Goal: Information Seeking & Learning: Find specific fact

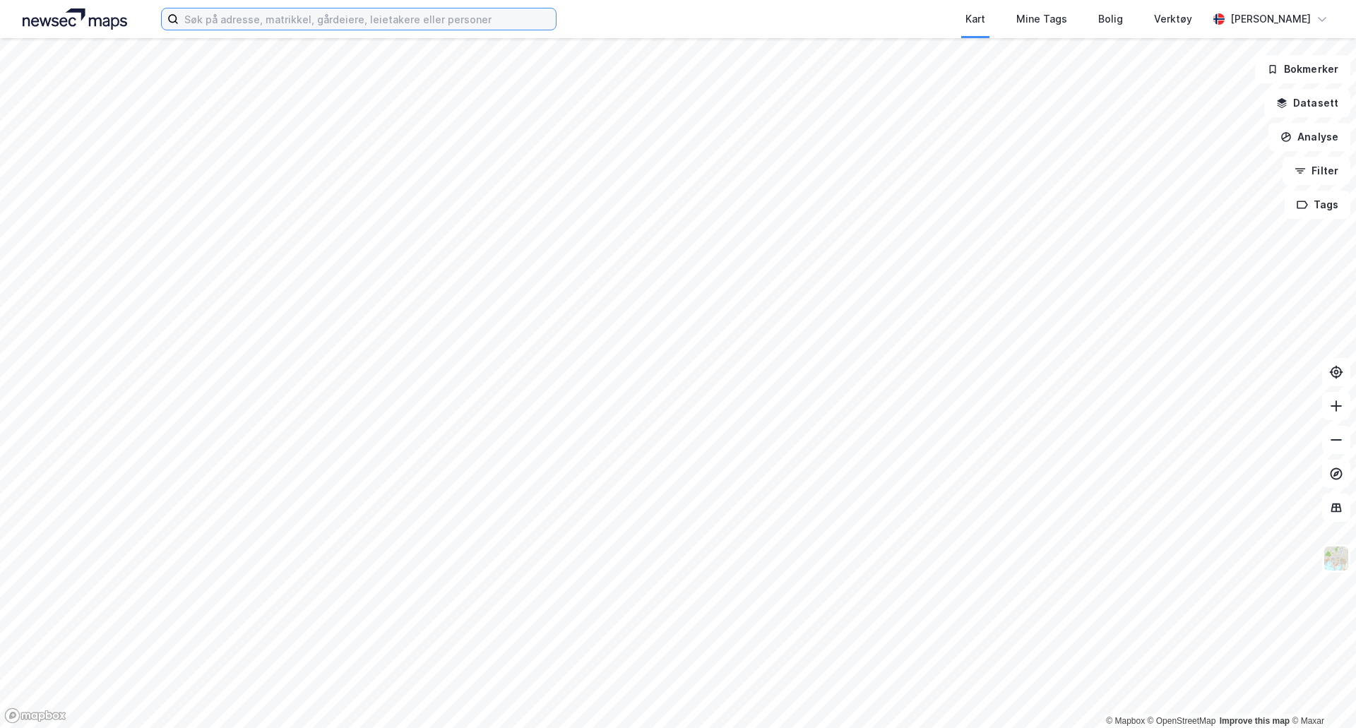
click at [306, 18] on input at bounding box center [367, 18] width 377 height 21
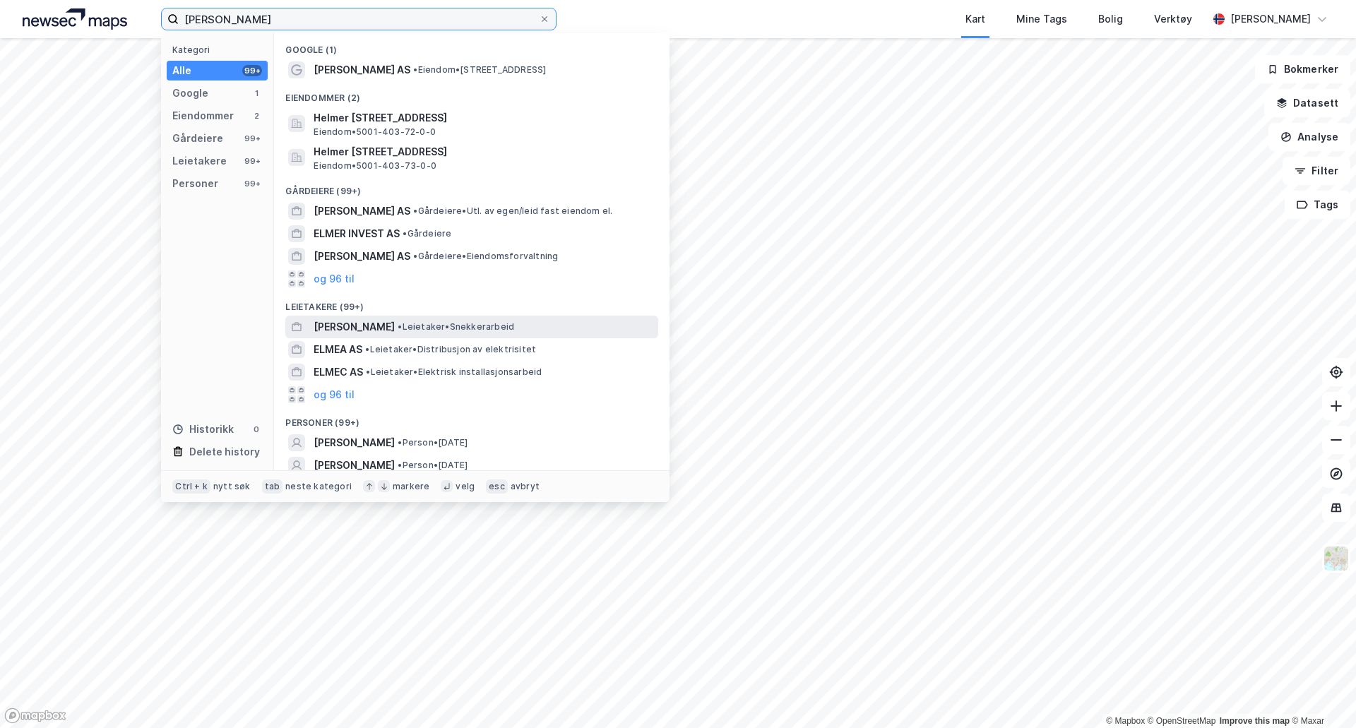
scroll to position [52, 0]
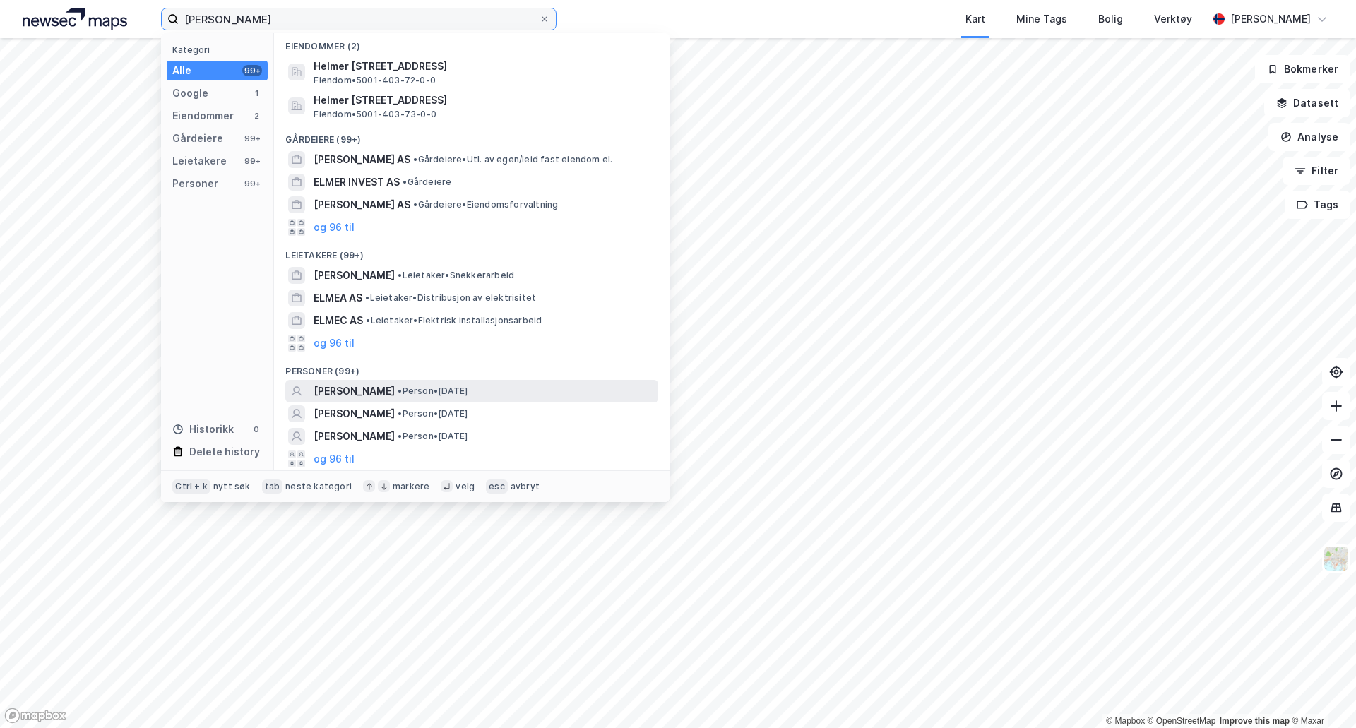
type input "[PERSON_NAME]"
click at [482, 384] on div "[PERSON_NAME] • Person • [DATE]" at bounding box center [485, 391] width 342 height 17
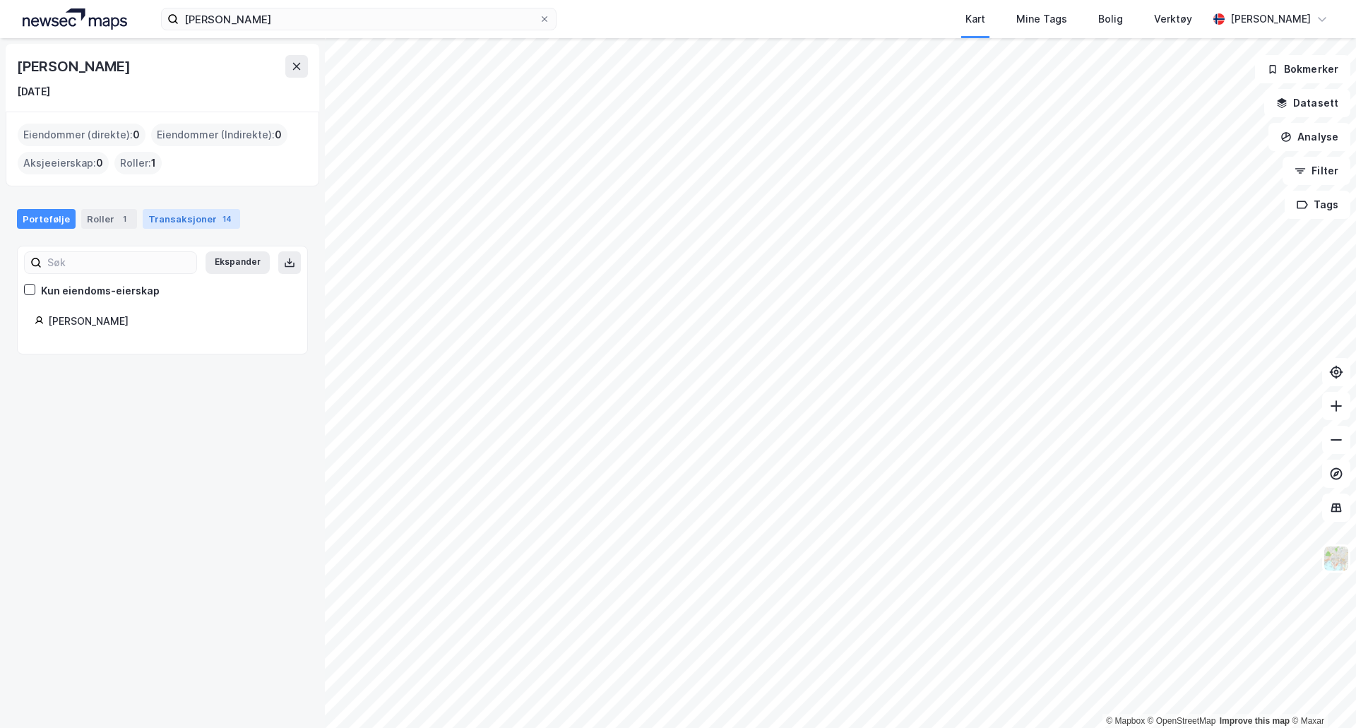
click at [220, 219] on div "14" at bounding box center [227, 219] width 15 height 14
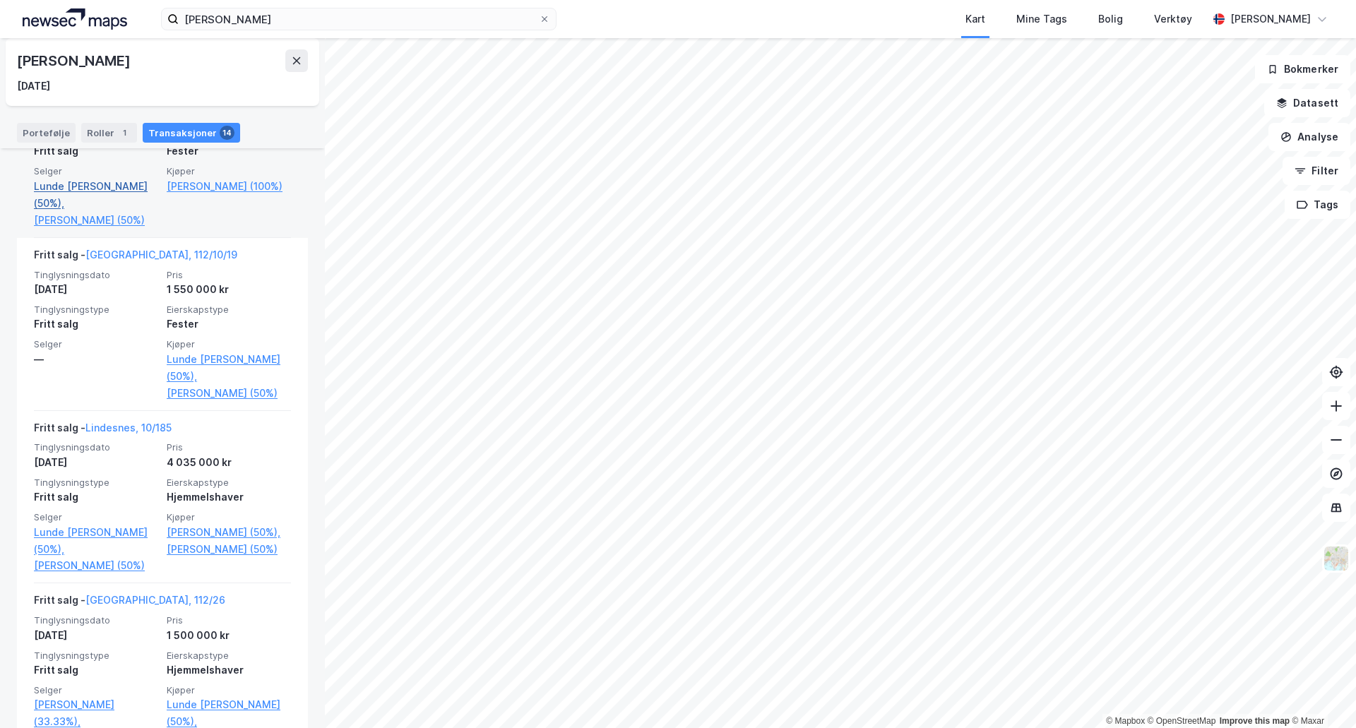
scroll to position [777, 0]
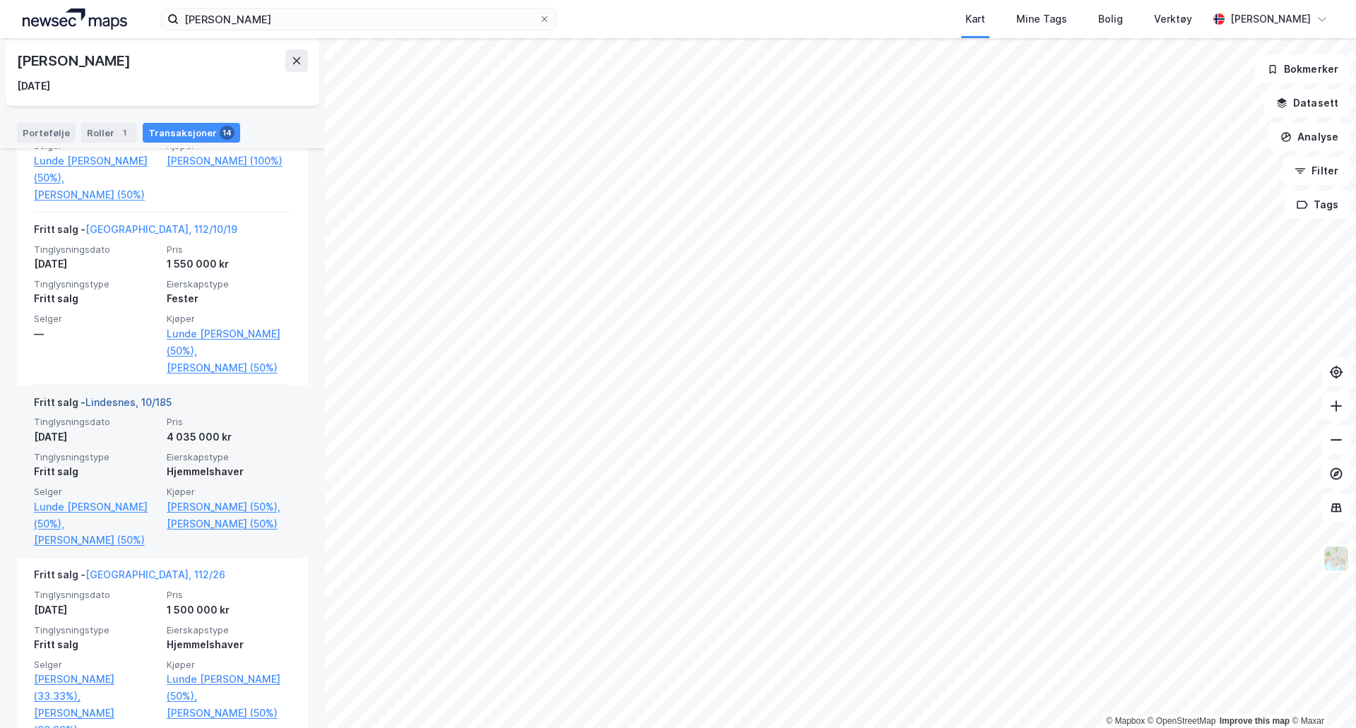
click at [120, 396] on link "Lindesnes, 10/185" at bounding box center [128, 402] width 86 height 12
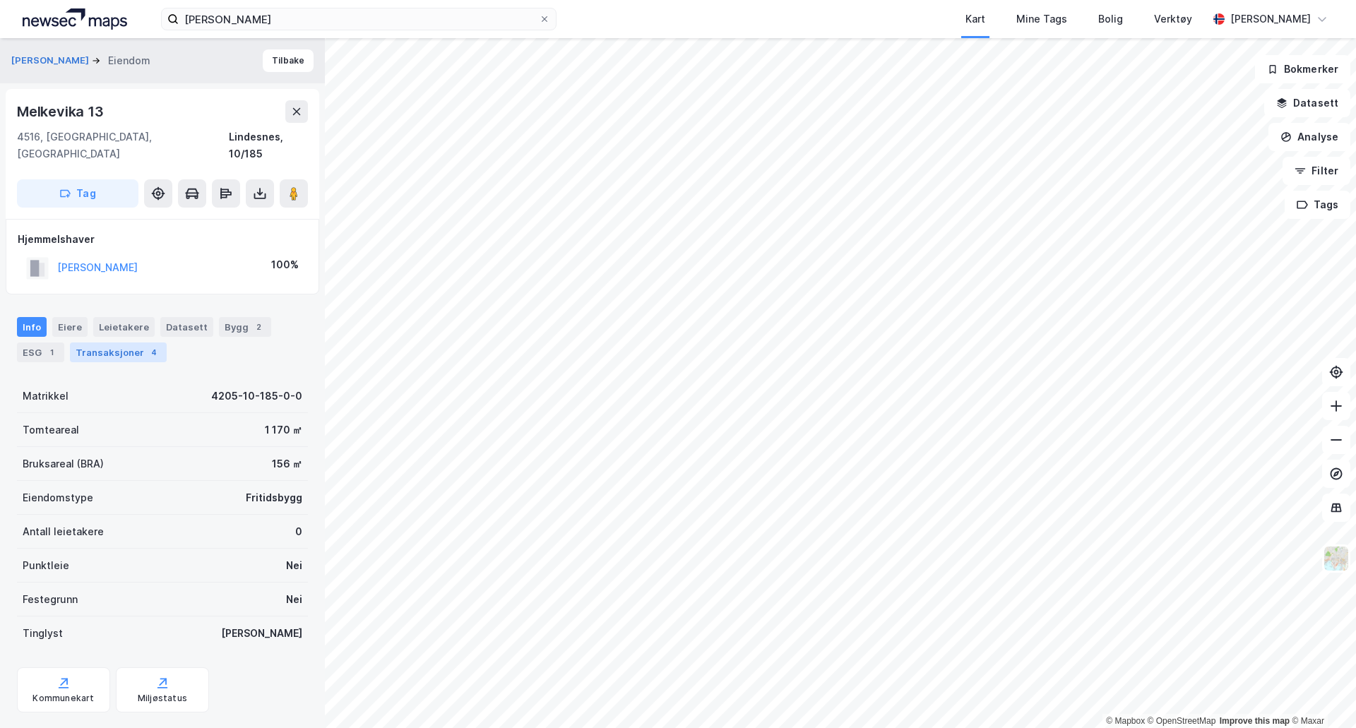
click at [138, 342] on div "Transaksjoner 4" at bounding box center [118, 352] width 97 height 20
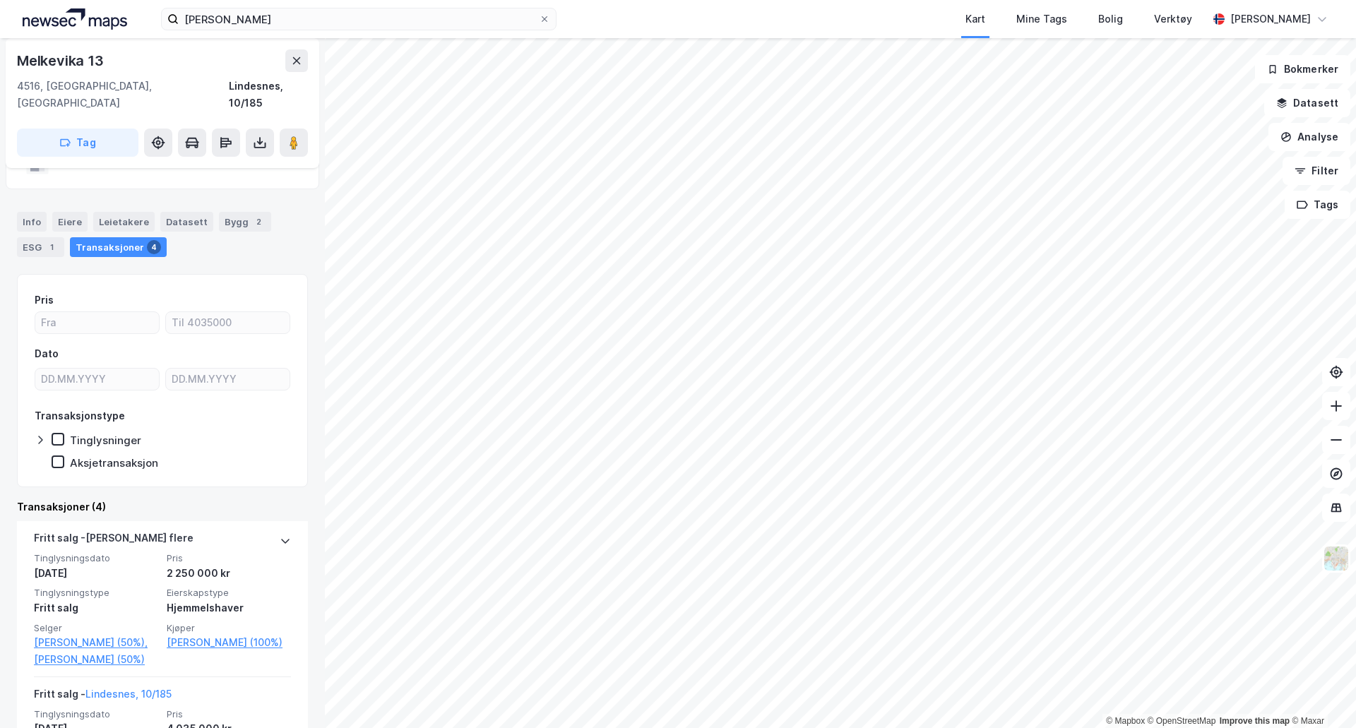
scroll to position [71, 0]
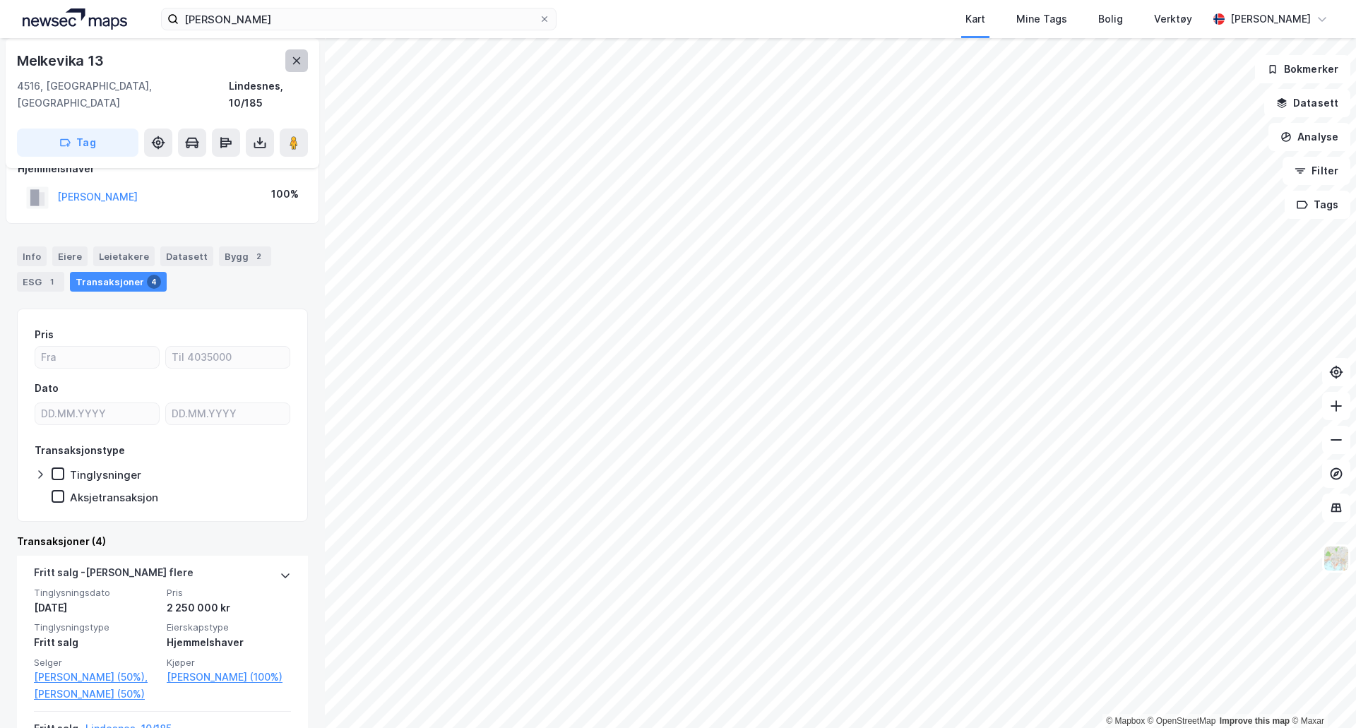
click at [304, 63] on button at bounding box center [296, 60] width 23 height 23
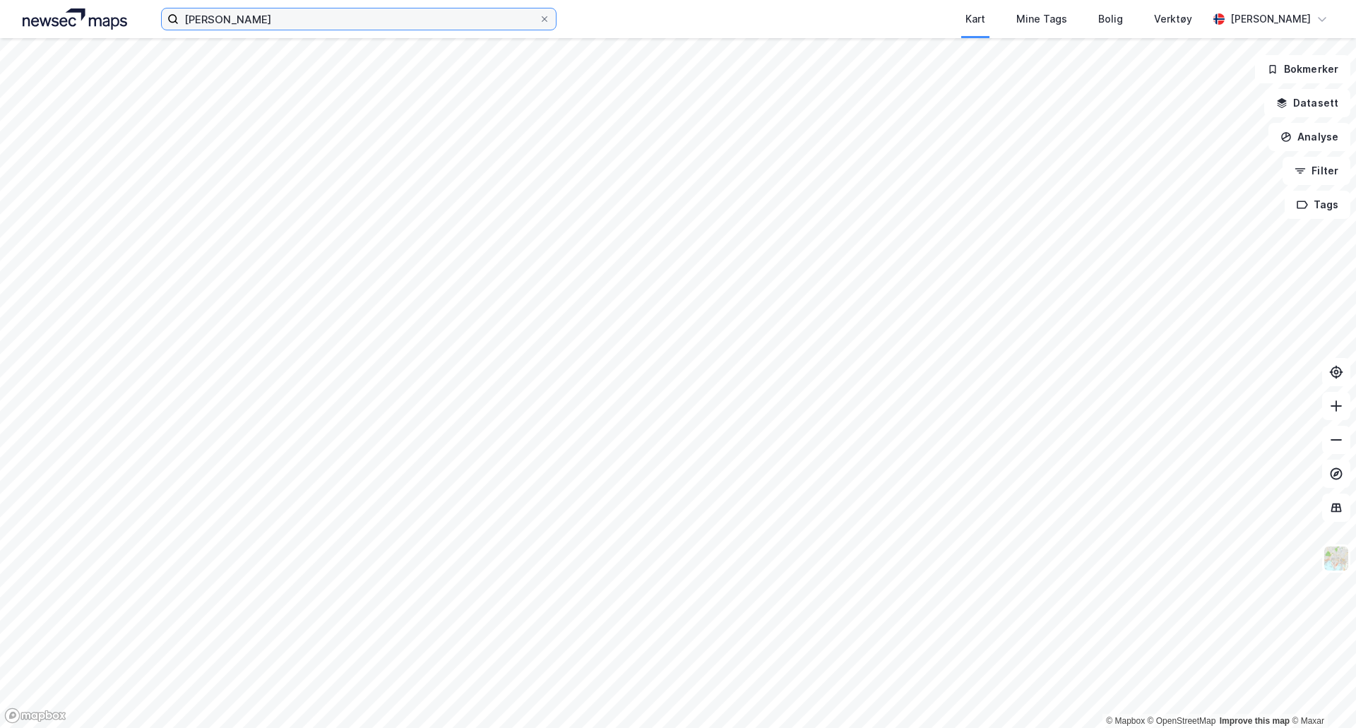
click at [274, 23] on input "[PERSON_NAME]" at bounding box center [359, 18] width 360 height 21
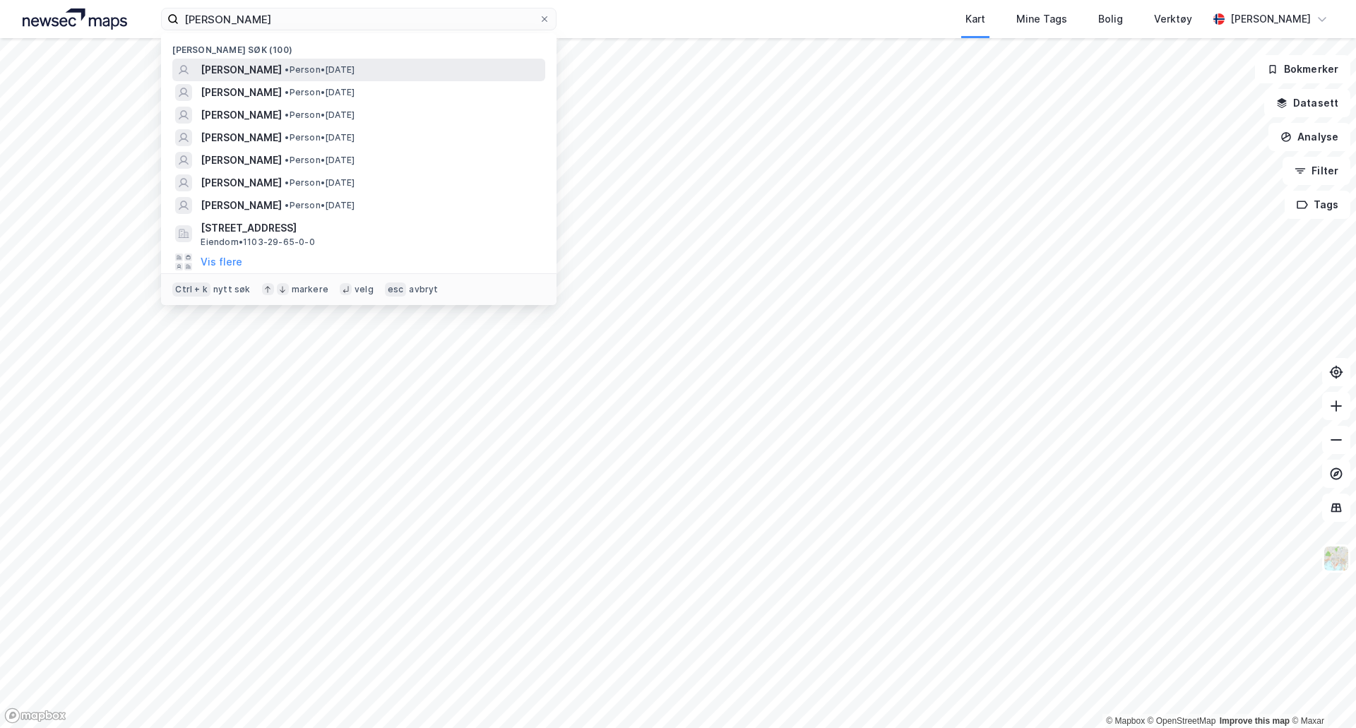
click at [307, 66] on span "• Person • [DATE]" at bounding box center [320, 69] width 70 height 11
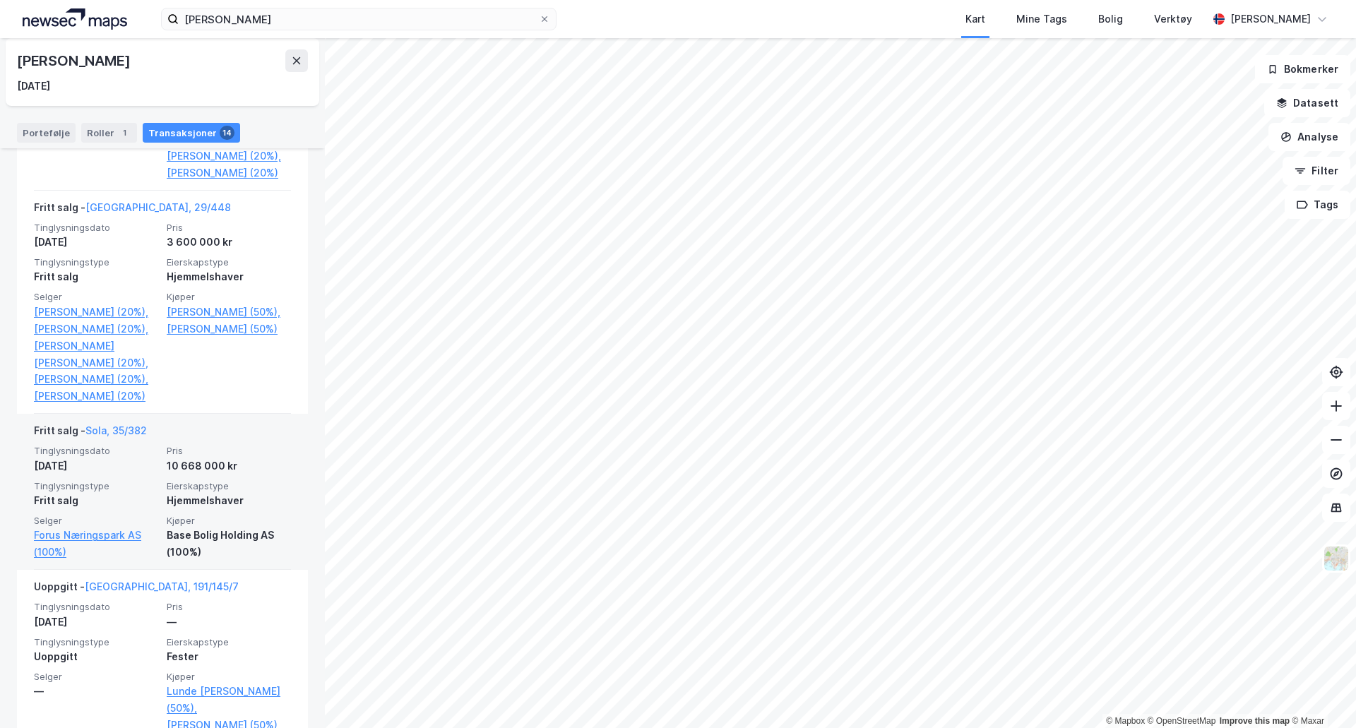
scroll to position [1765, 0]
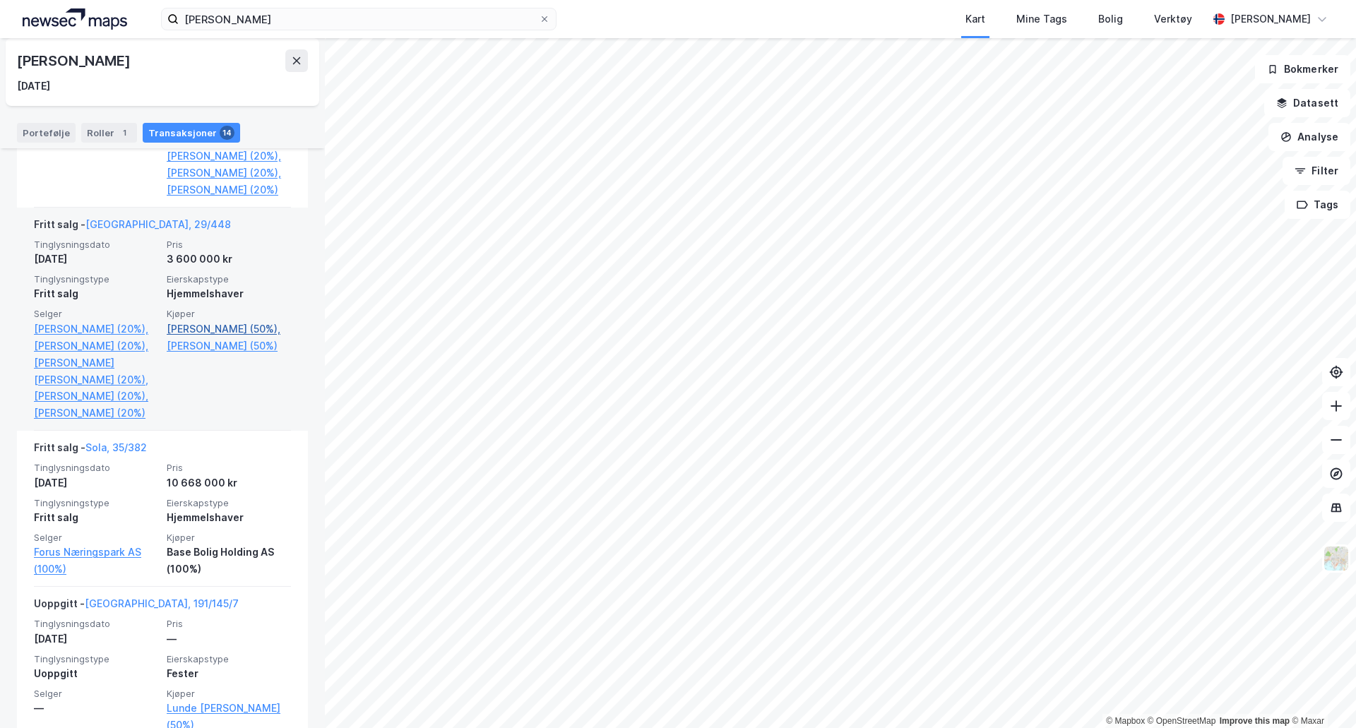
click at [203, 338] on link "[PERSON_NAME] (50%)," at bounding box center [229, 329] width 124 height 17
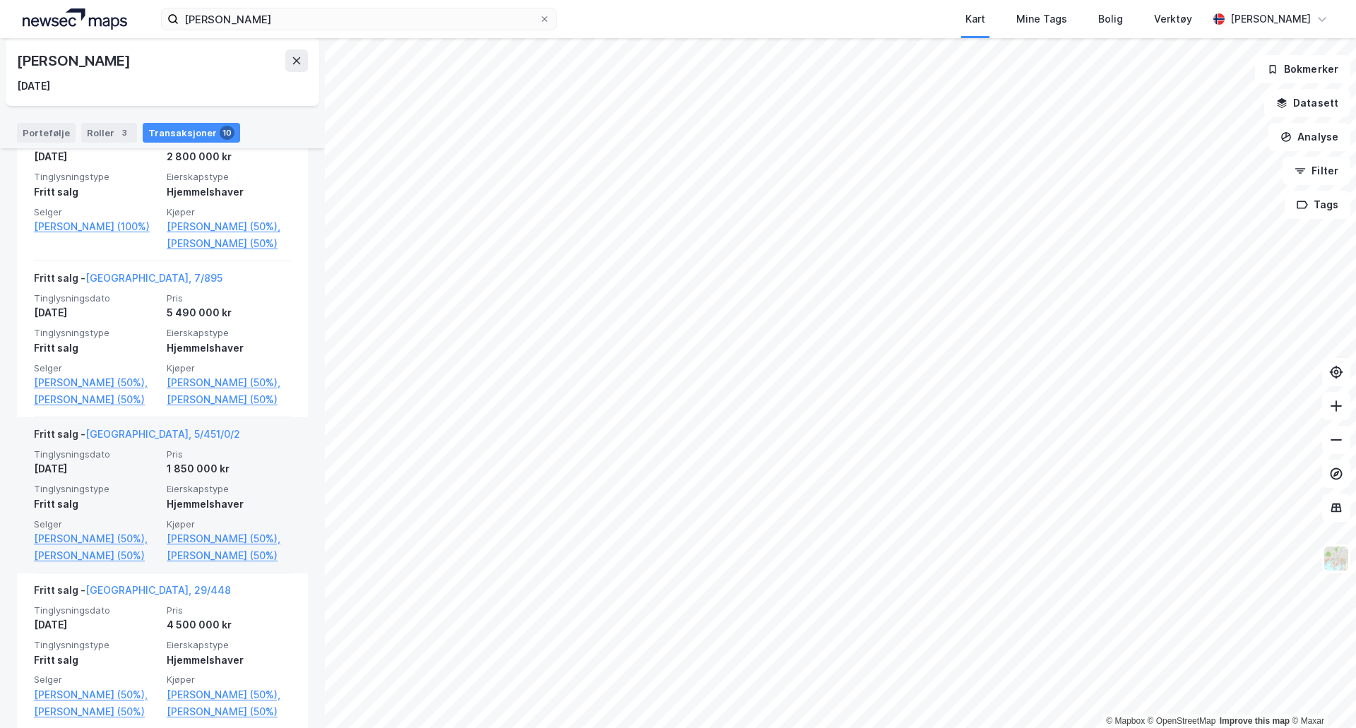
scroll to position [424, 0]
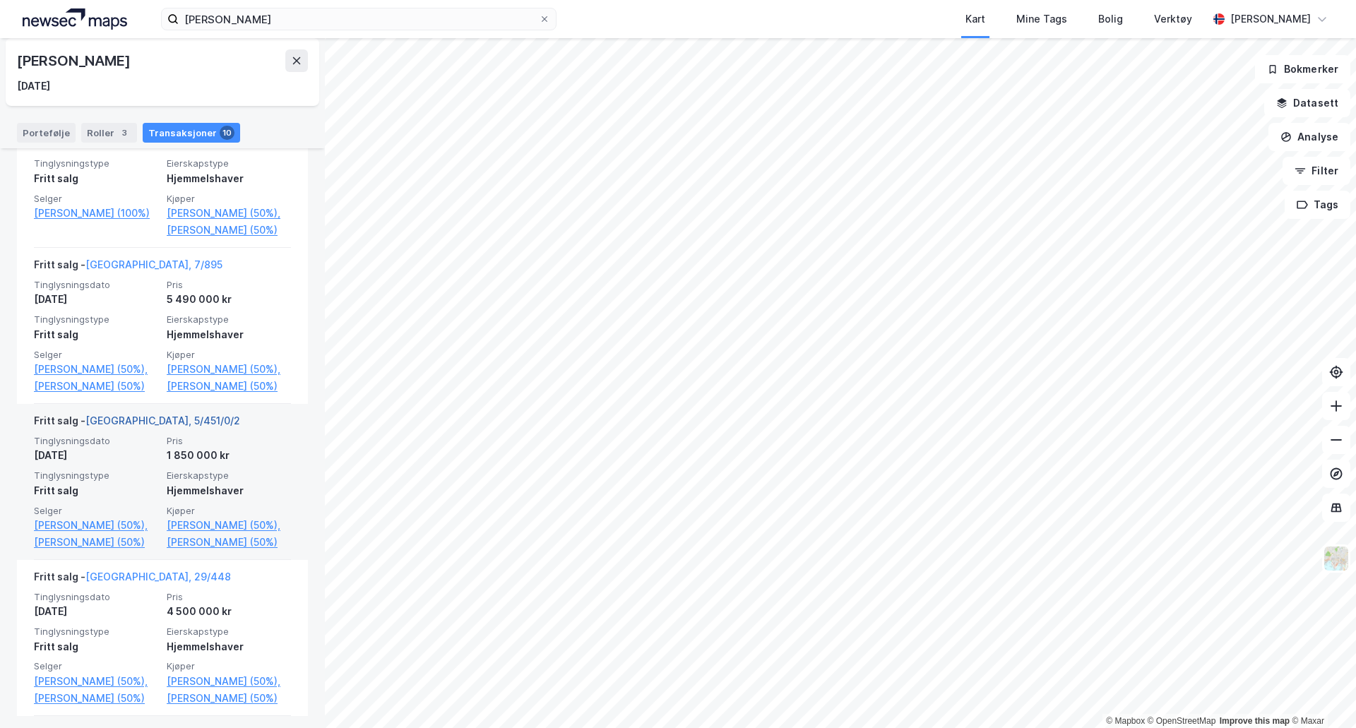
click at [171, 426] on link "[GEOGRAPHIC_DATA], 5/451/0/2" at bounding box center [162, 420] width 155 height 12
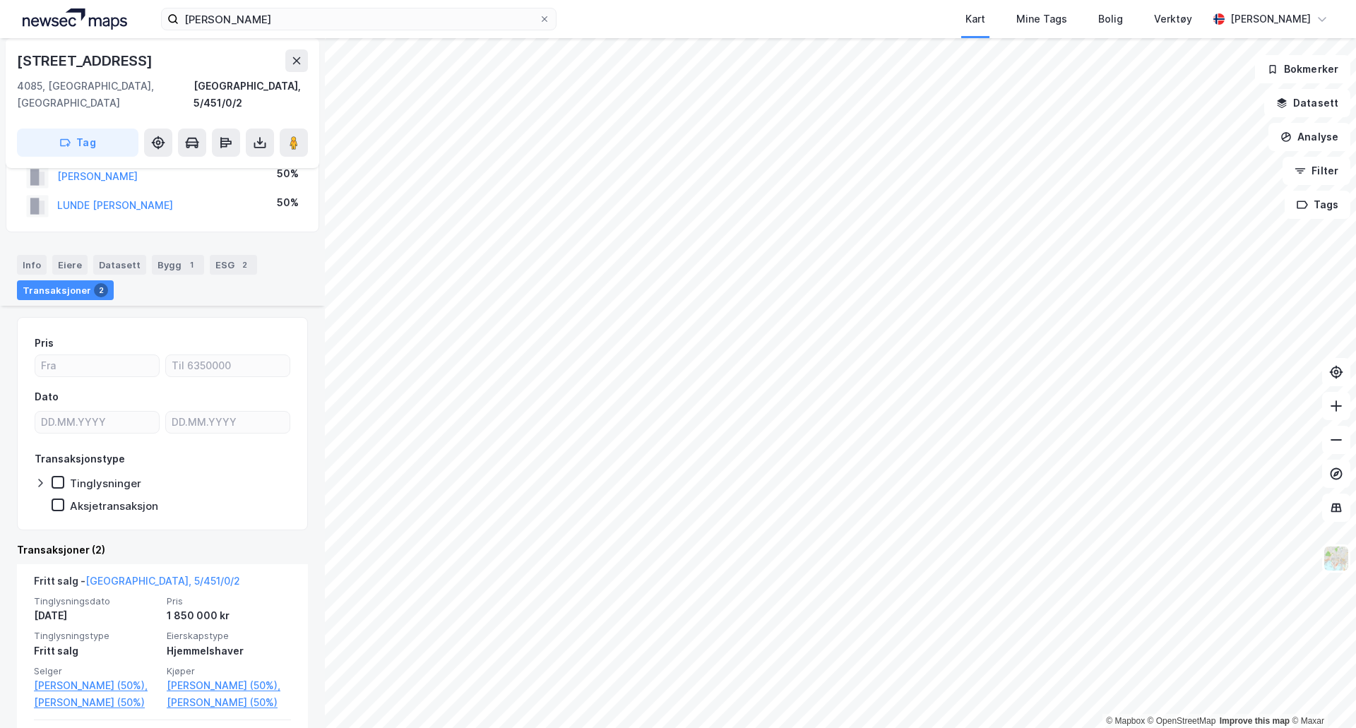
scroll to position [359, 0]
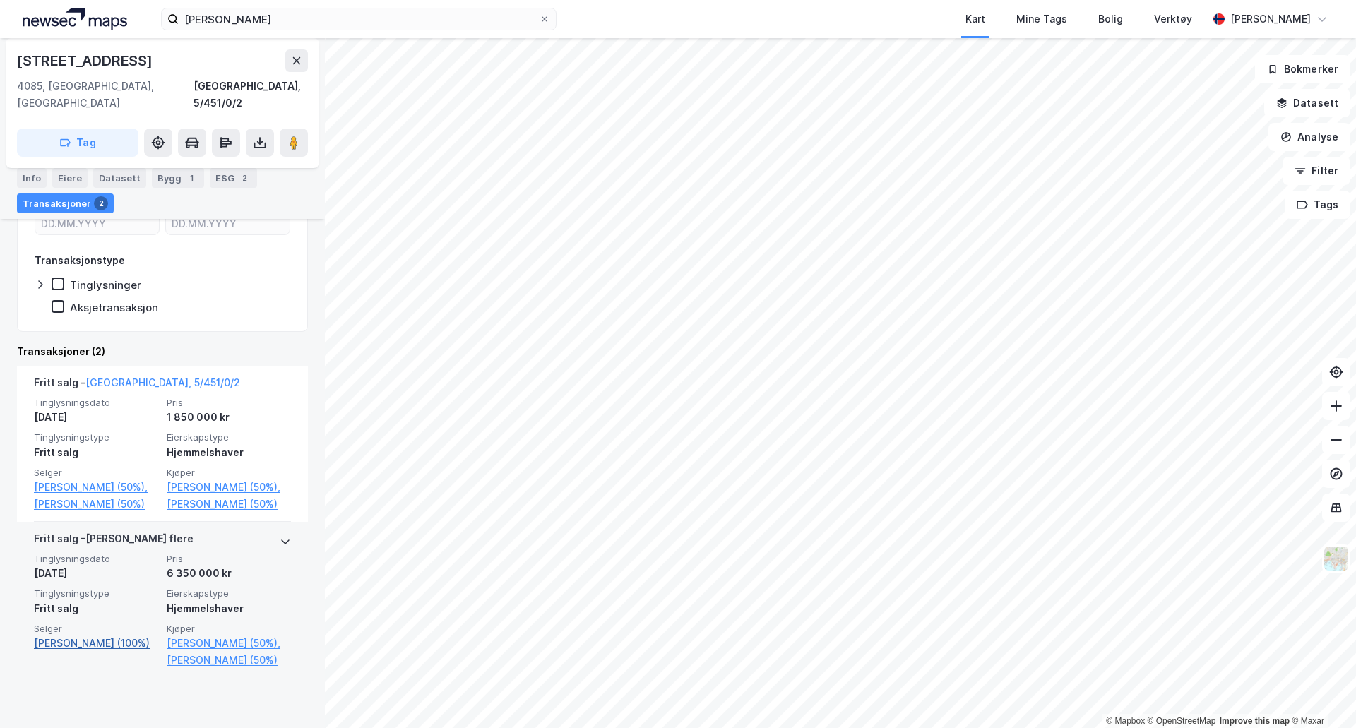
click at [118, 652] on link "[PERSON_NAME] (100%)" at bounding box center [96, 643] width 124 height 17
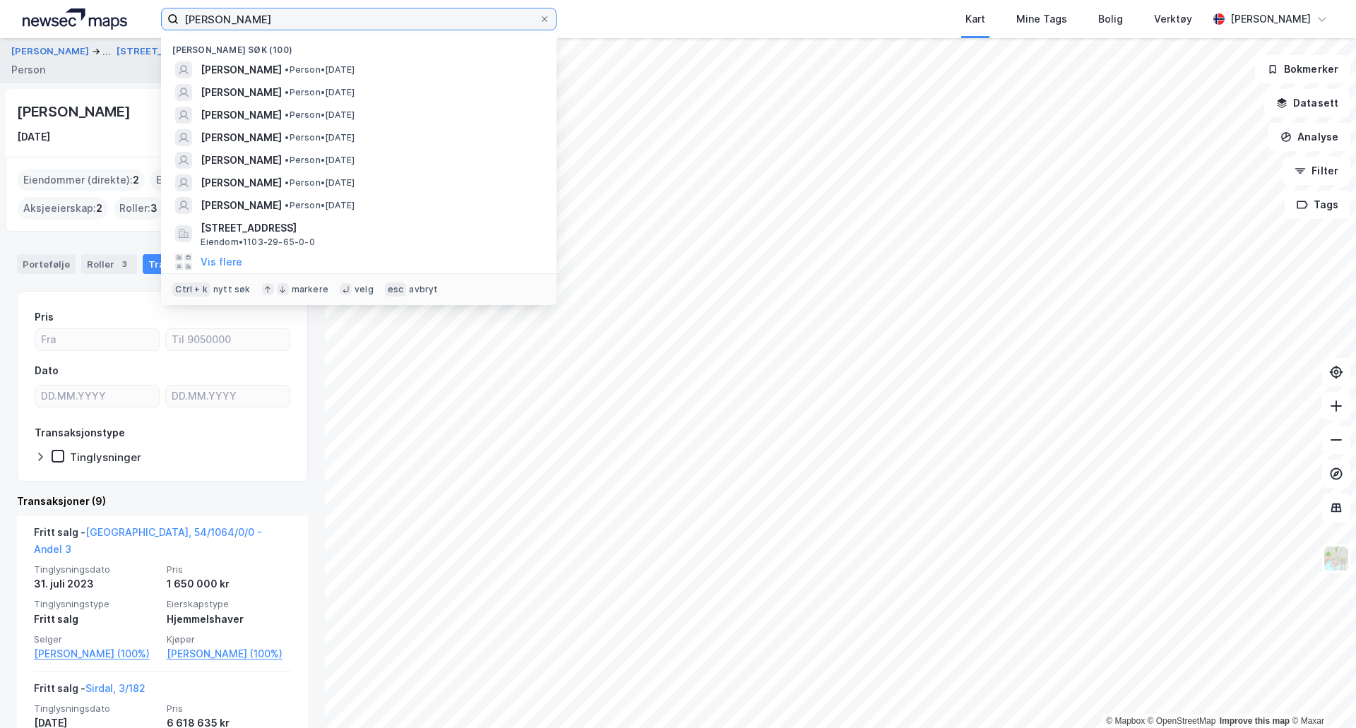
drag, startPoint x: 275, startPoint y: 20, endPoint x: 157, endPoint y: 19, distance: 117.9
click at [157, 19] on div "[PERSON_NAME] søk (100) [PERSON_NAME] • Person • [DATE] [PERSON_NAME] • Person …" at bounding box center [678, 19] width 1356 height 38
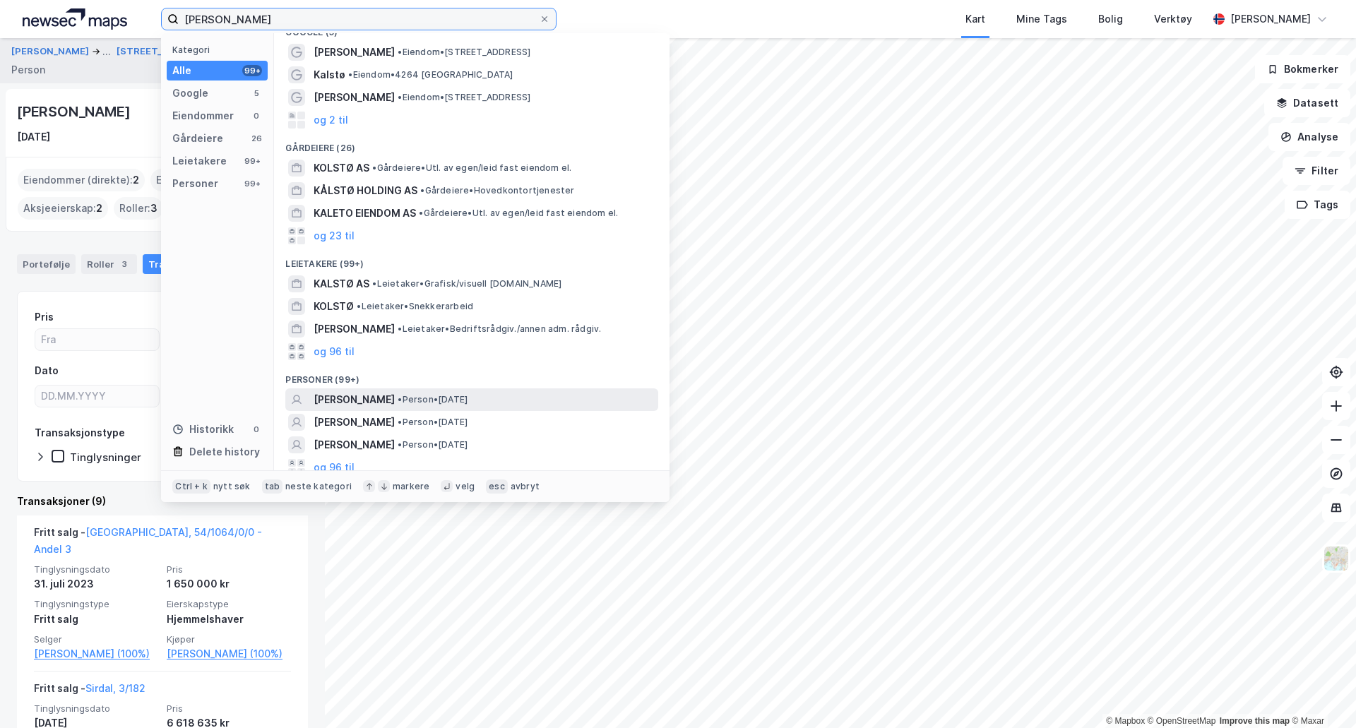
scroll to position [26, 0]
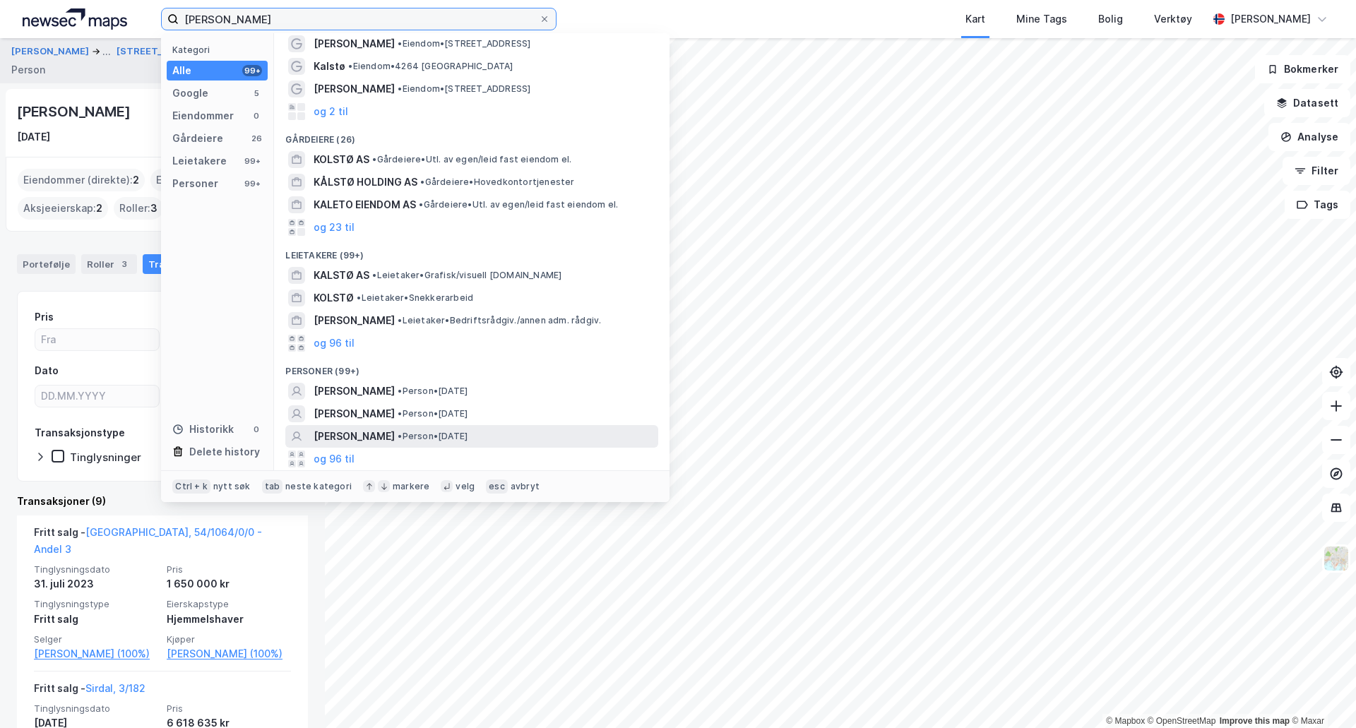
type input "[PERSON_NAME]"
click at [528, 428] on div "[PERSON_NAME] • Person • [DATE]" at bounding box center [485, 436] width 342 height 17
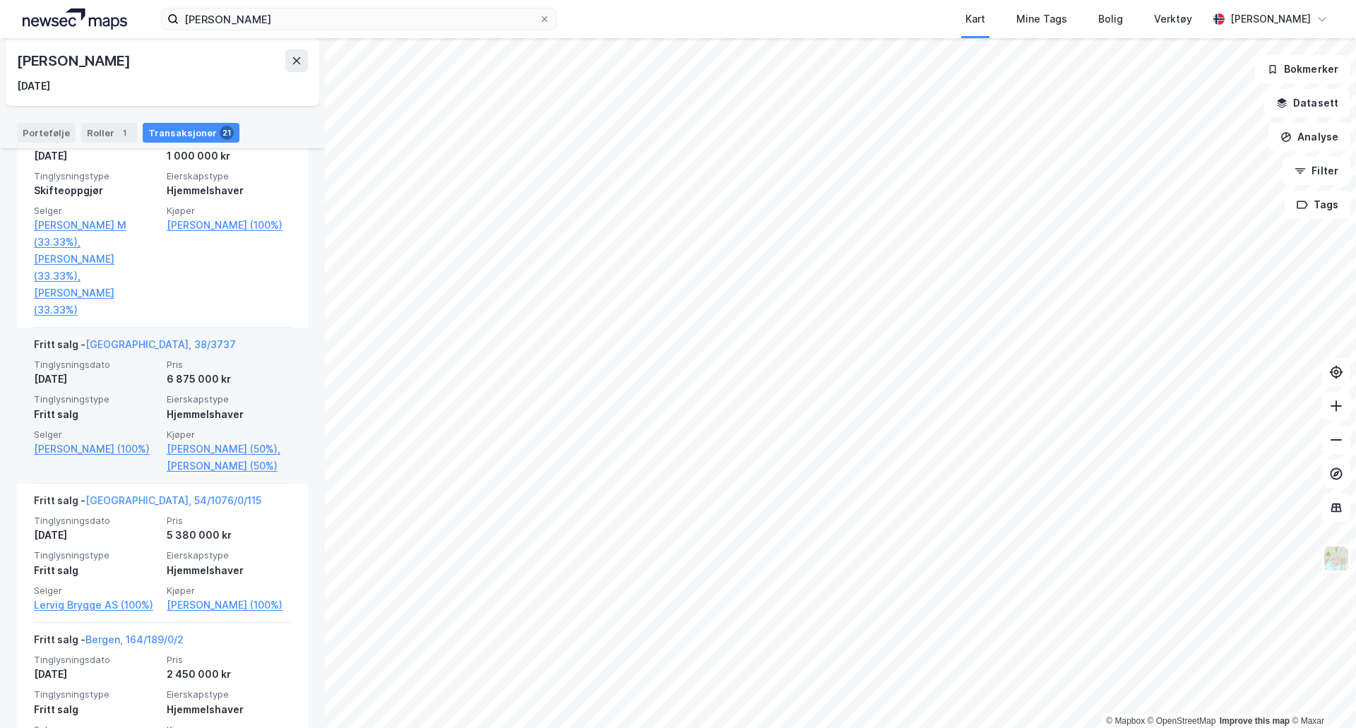
scroll to position [1695, 0]
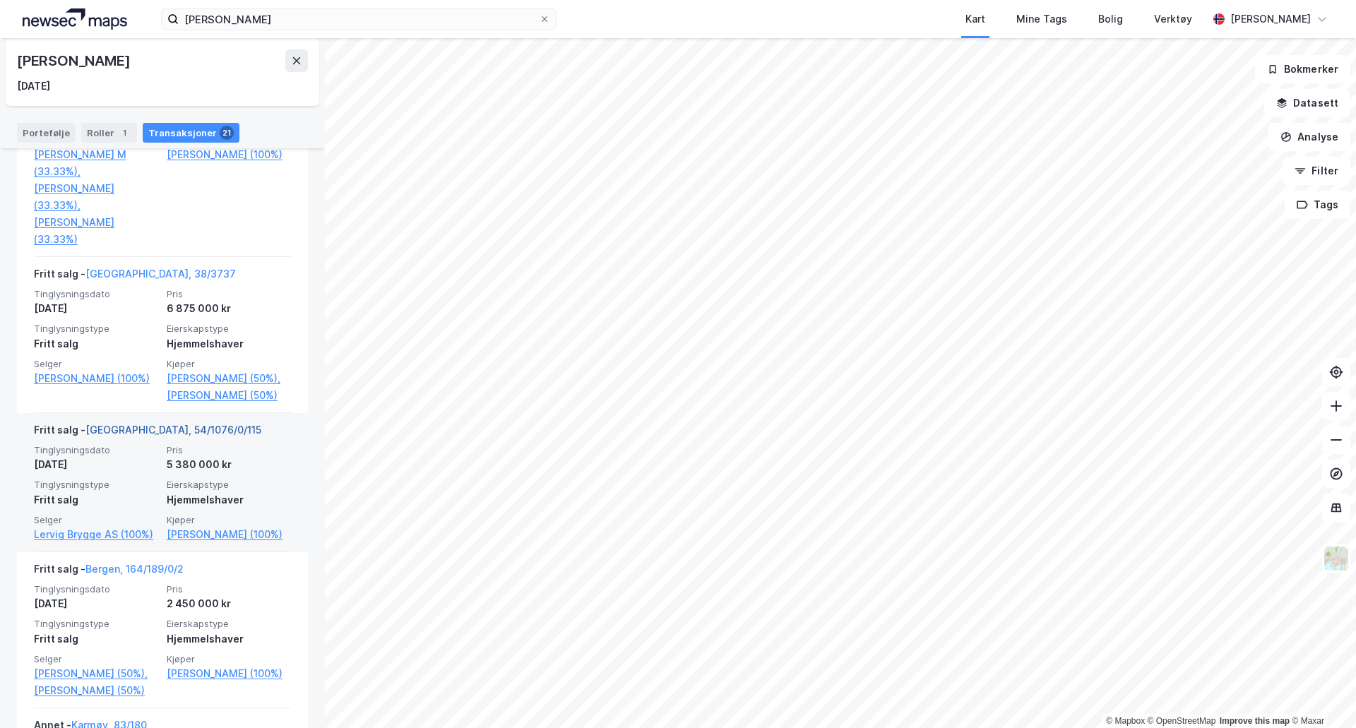
click at [188, 424] on link "[GEOGRAPHIC_DATA], 54/1076/0/115" at bounding box center [173, 430] width 176 height 12
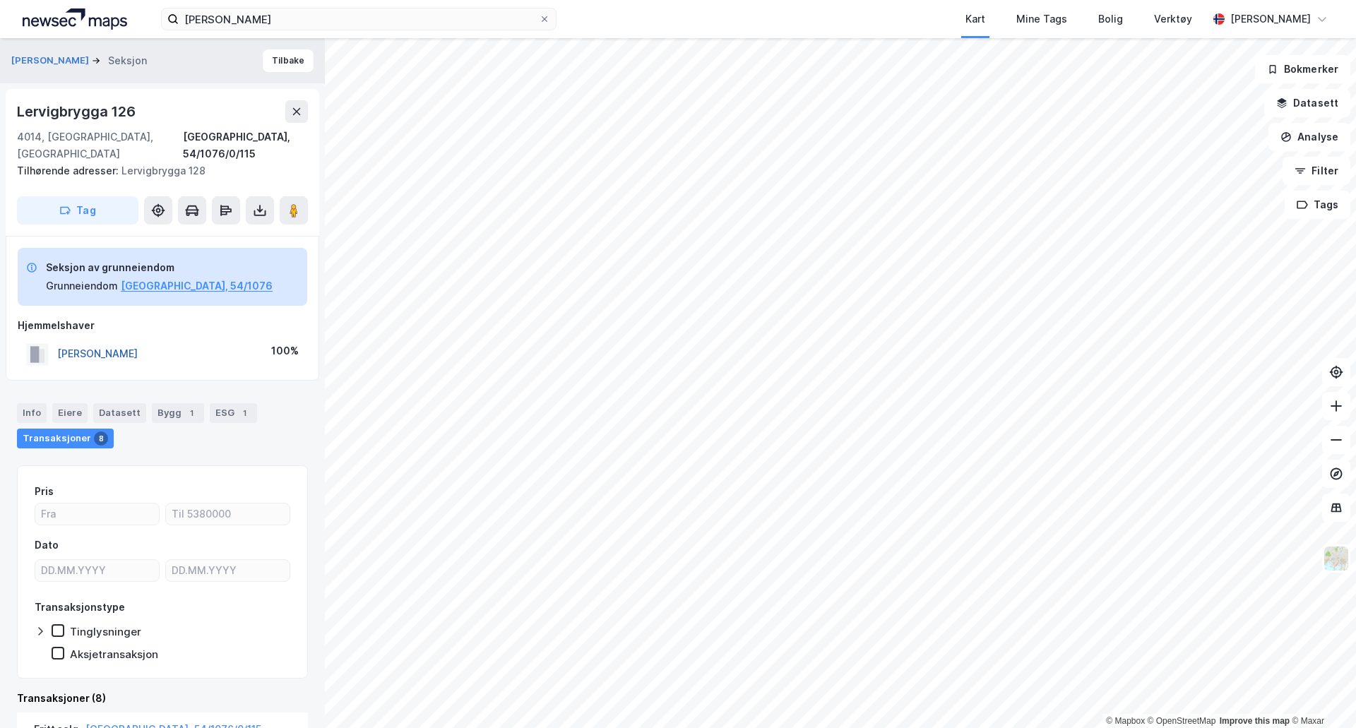
click at [0, 0] on button "[PERSON_NAME]" at bounding box center [0, 0] width 0 height 0
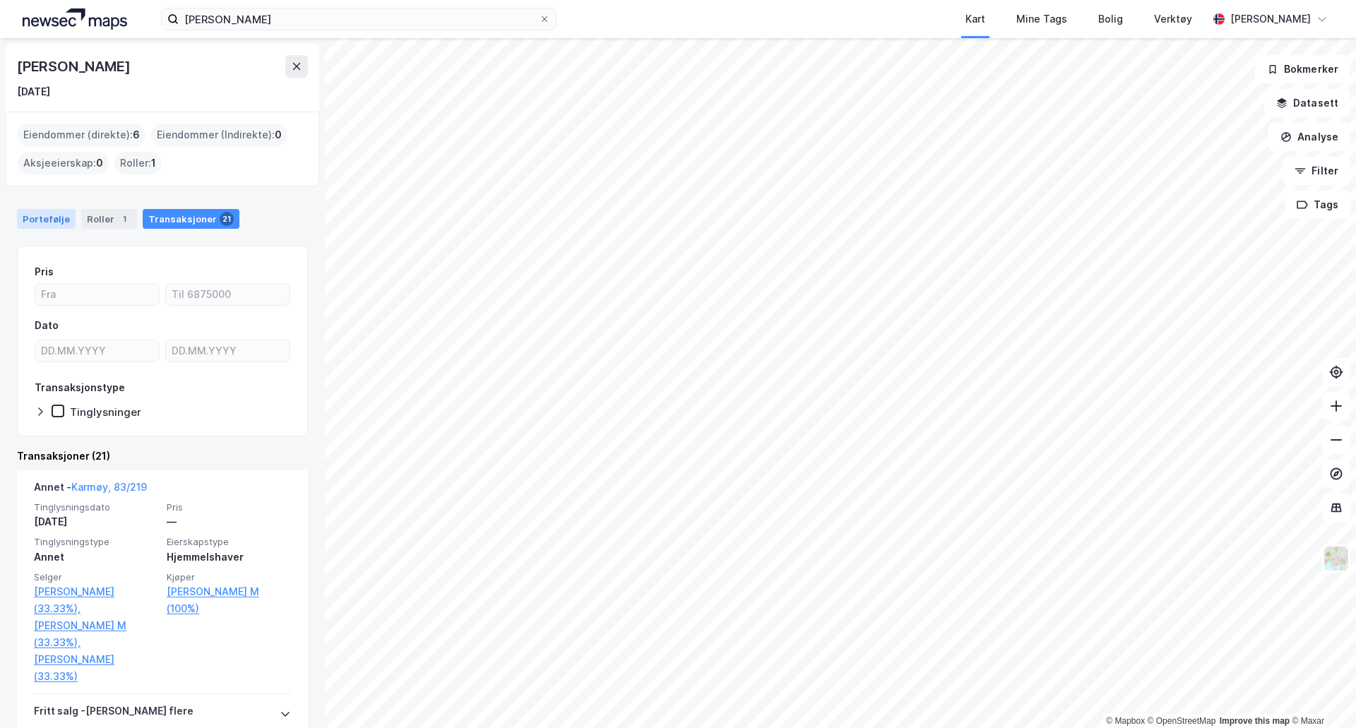
click at [49, 228] on div "Portefølje" at bounding box center [46, 219] width 59 height 20
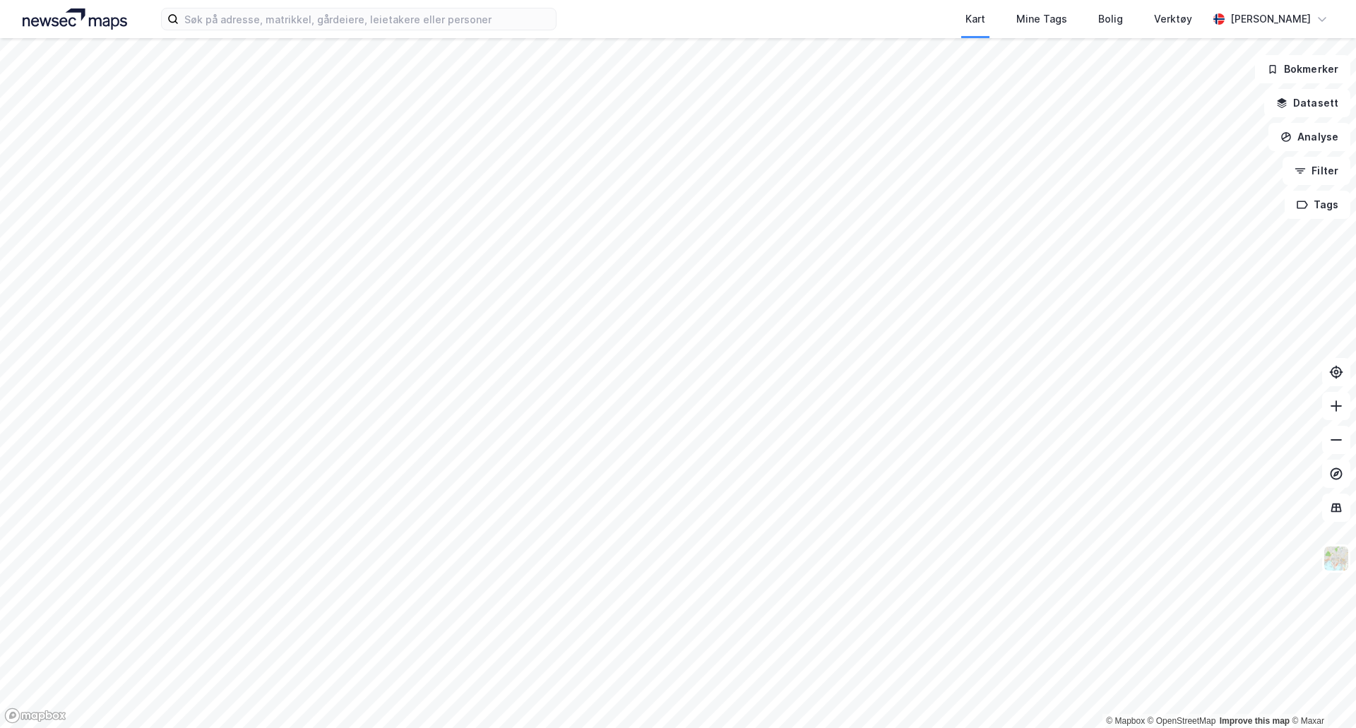
click at [614, 12] on div "Kart Mine Tags Bolig Verktøy Jørgen Christian Stabel" at bounding box center [678, 19] width 1356 height 38
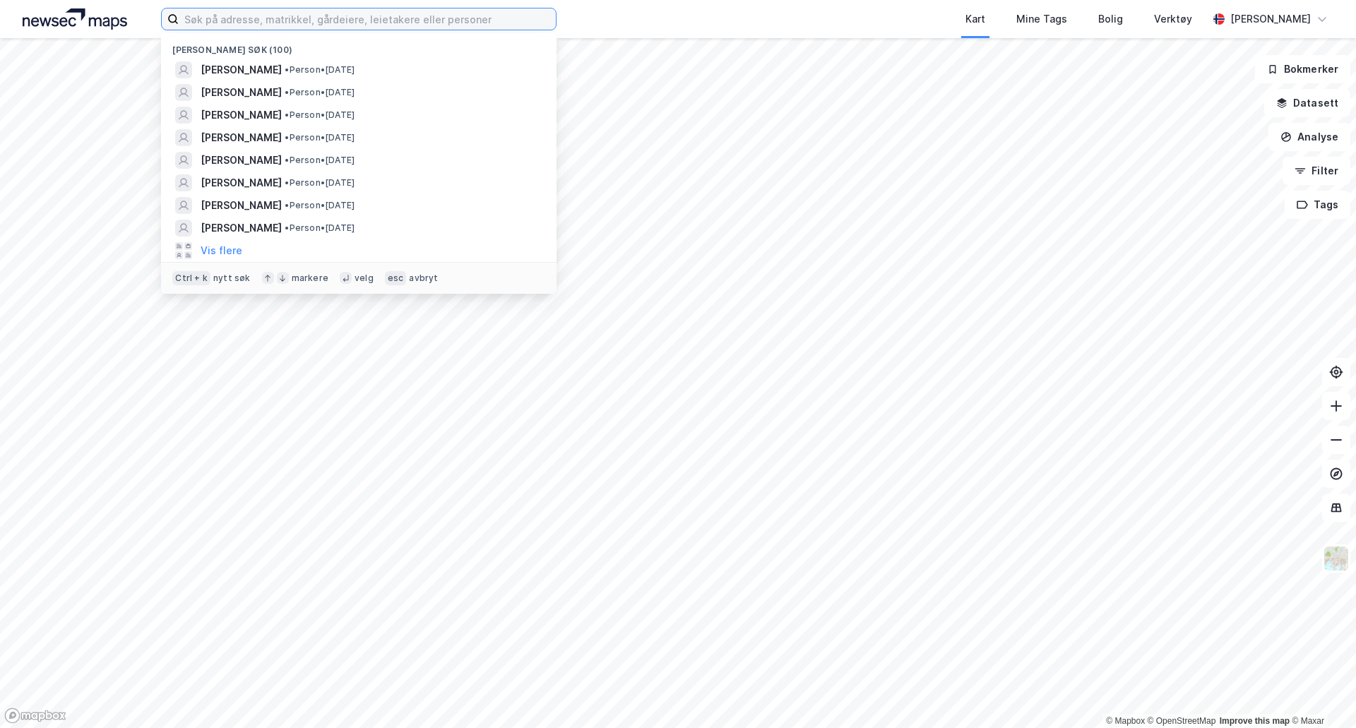
click at [518, 20] on input at bounding box center [367, 18] width 377 height 21
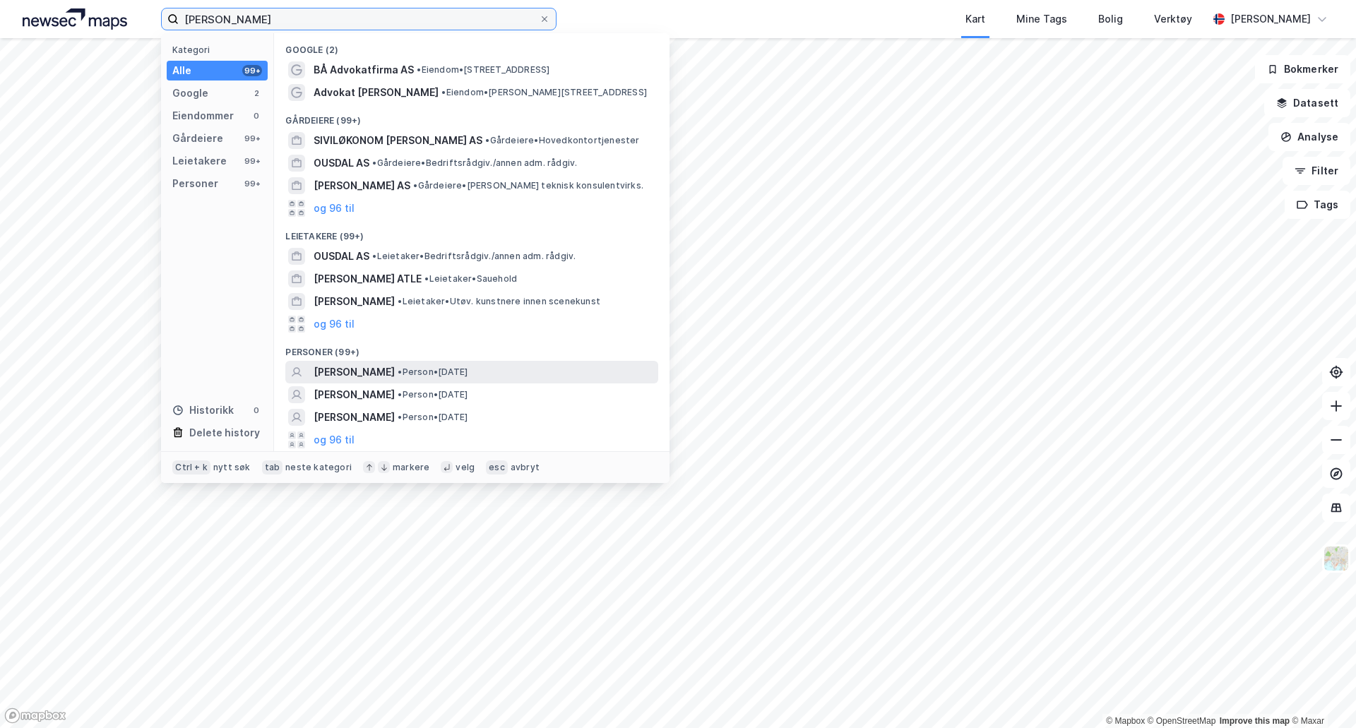
type input "per asle ousdal"
click at [467, 366] on span "• Person • 24. juli 1956" at bounding box center [433, 371] width 70 height 11
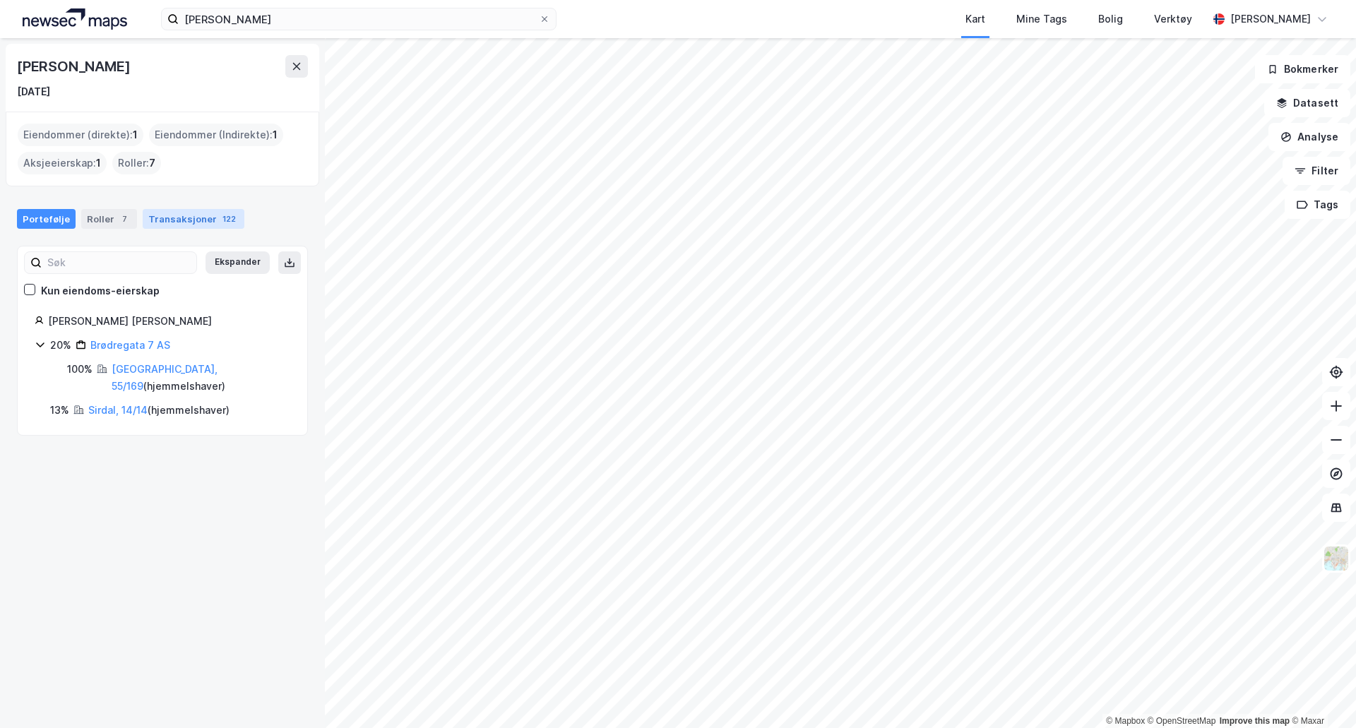
click at [198, 226] on div "Transaksjoner 122" at bounding box center [194, 219] width 102 height 20
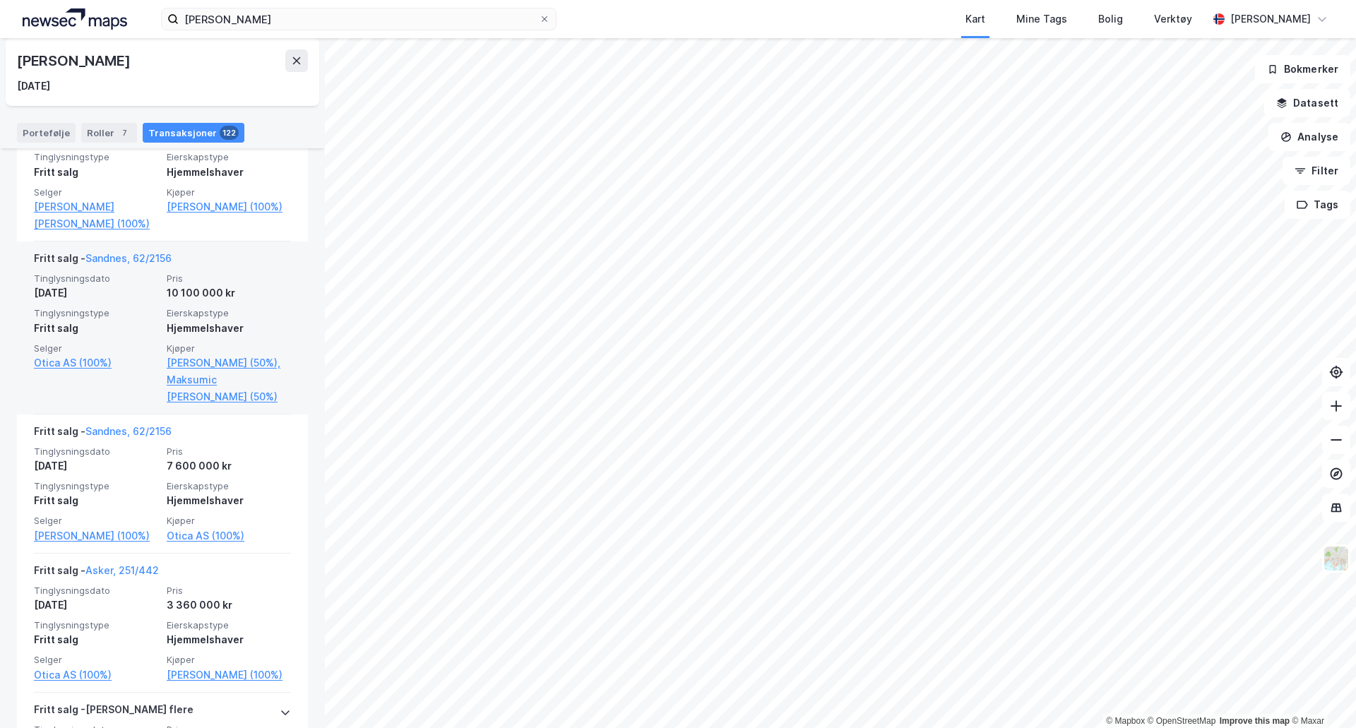
scroll to position [565, 0]
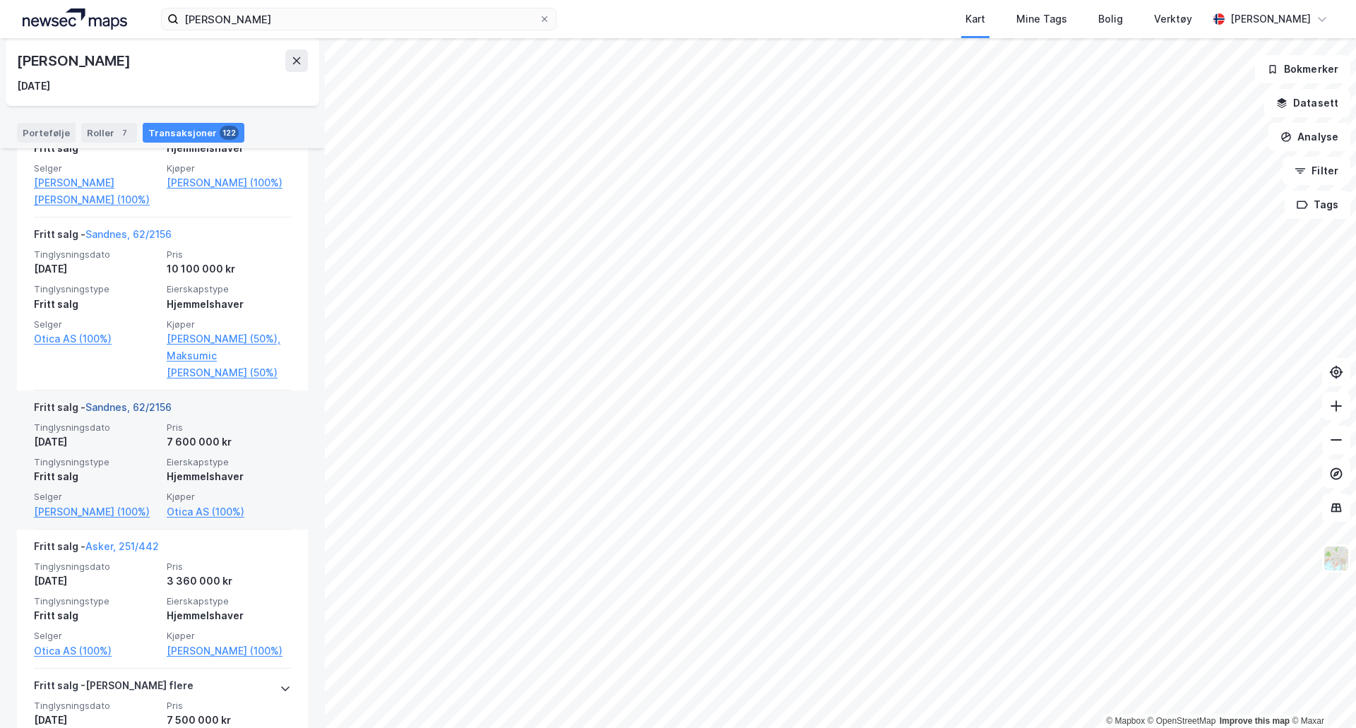
click at [149, 401] on link "Sandnes, 62/2156" at bounding box center [128, 407] width 86 height 12
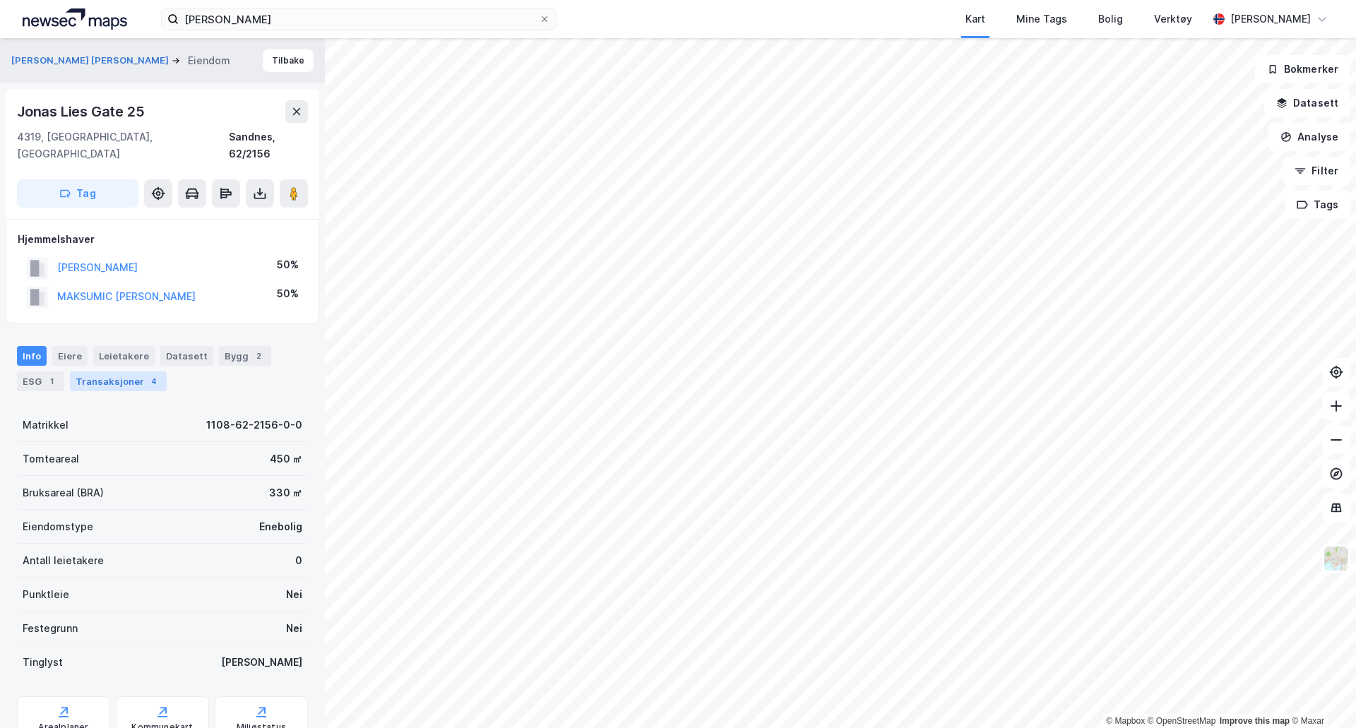
click at [129, 371] on div "Transaksjoner 4" at bounding box center [118, 381] width 97 height 20
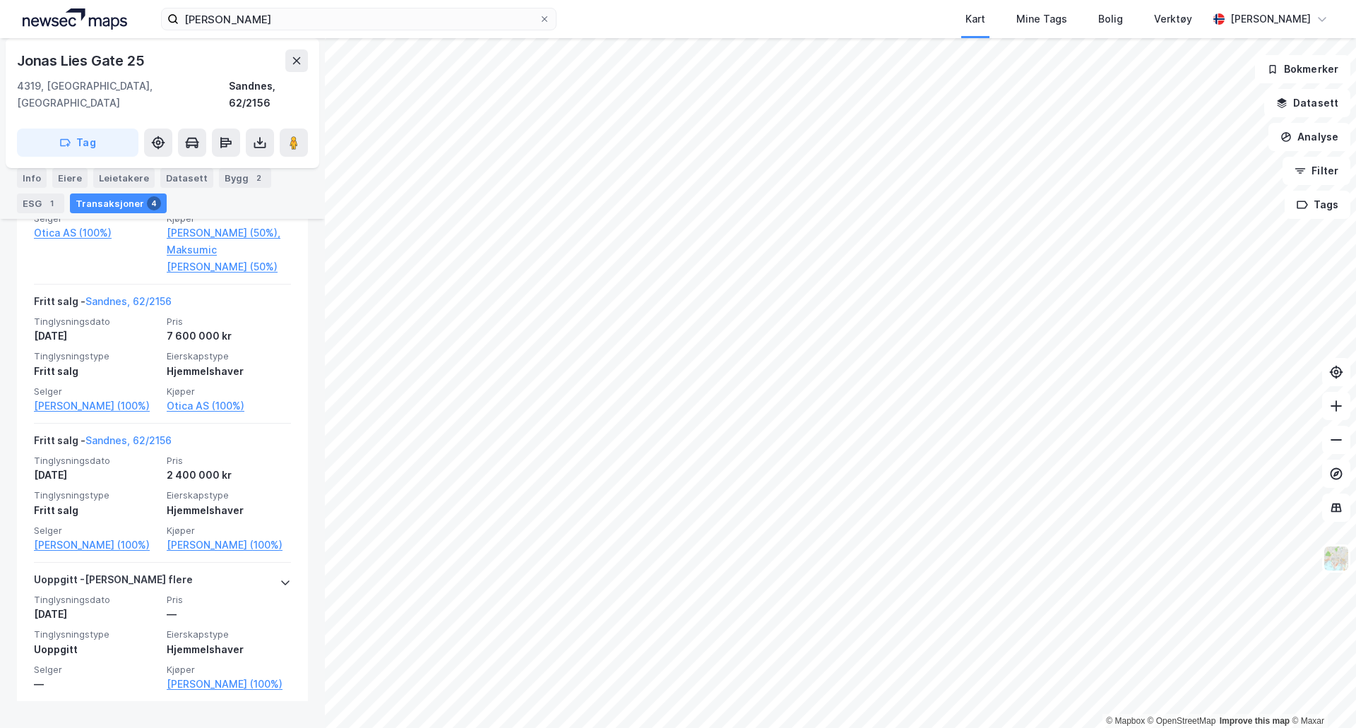
scroll to position [551, 0]
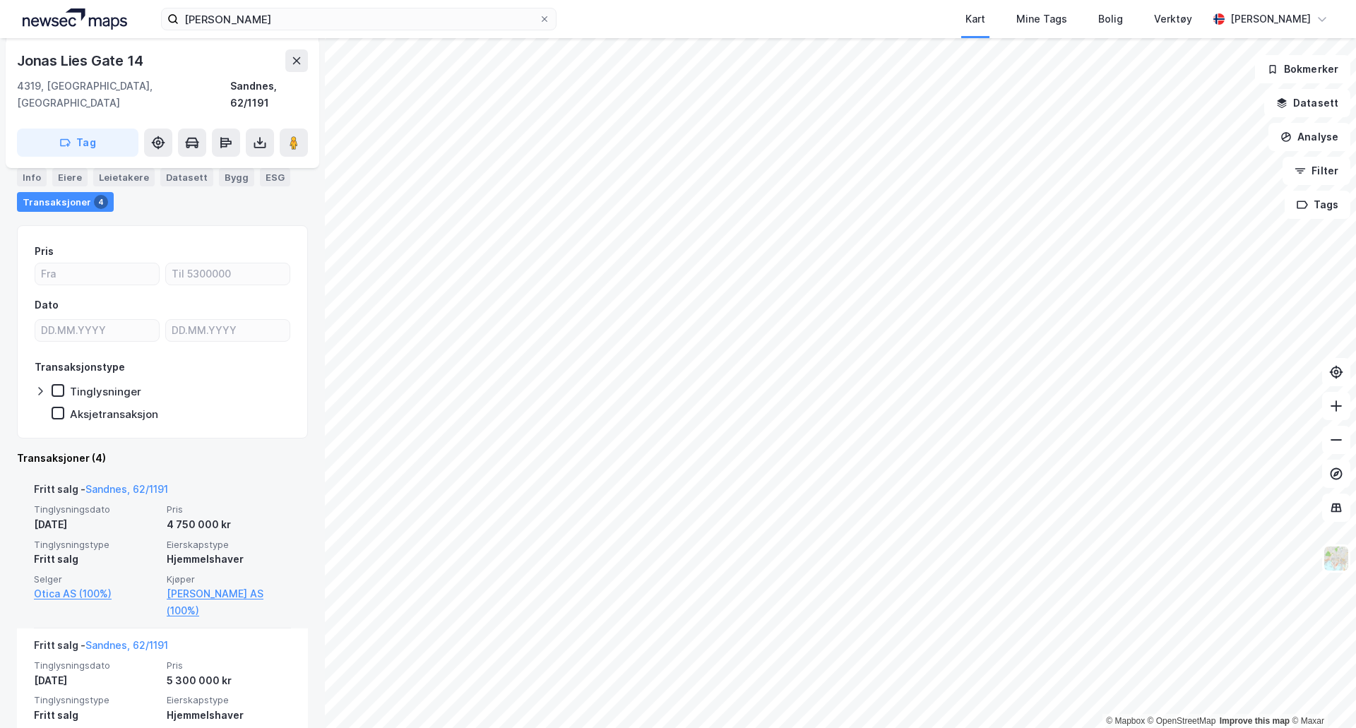
scroll to position [212, 0]
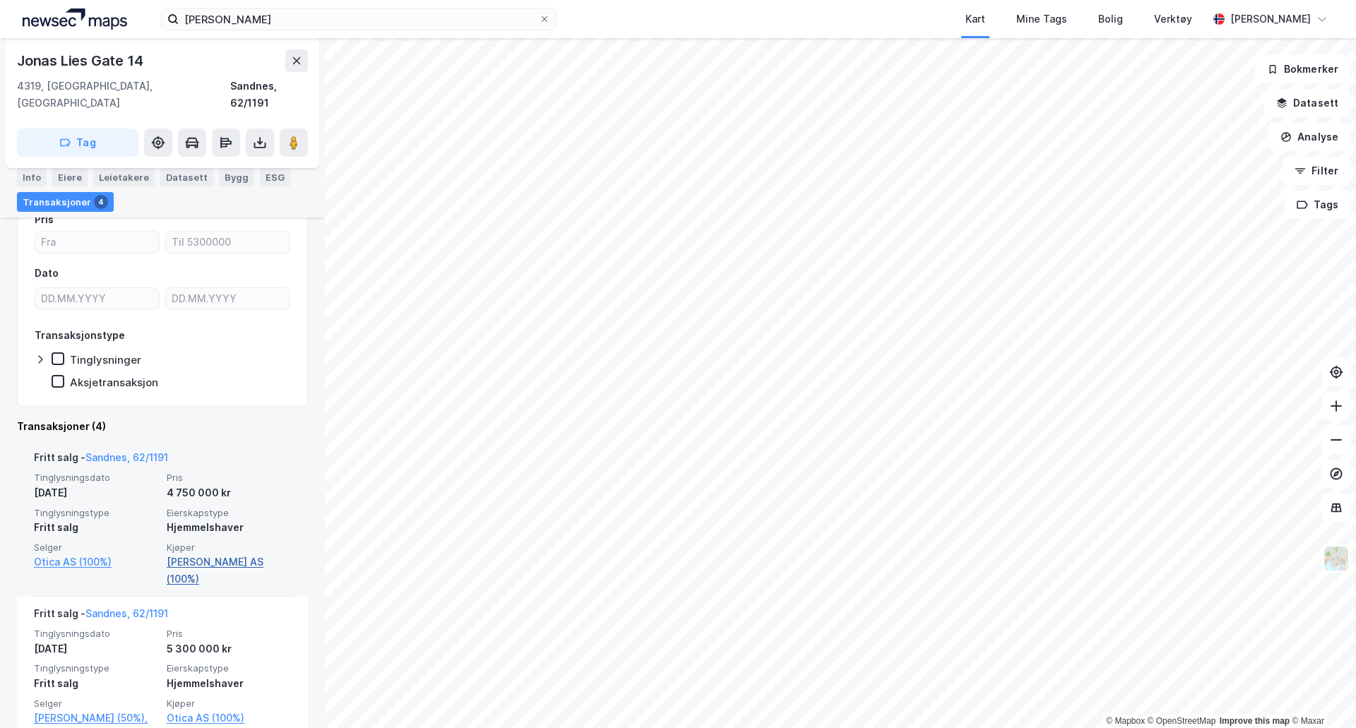
click at [195, 554] on link "Evaso Eiendom AS (100%)" at bounding box center [229, 571] width 124 height 34
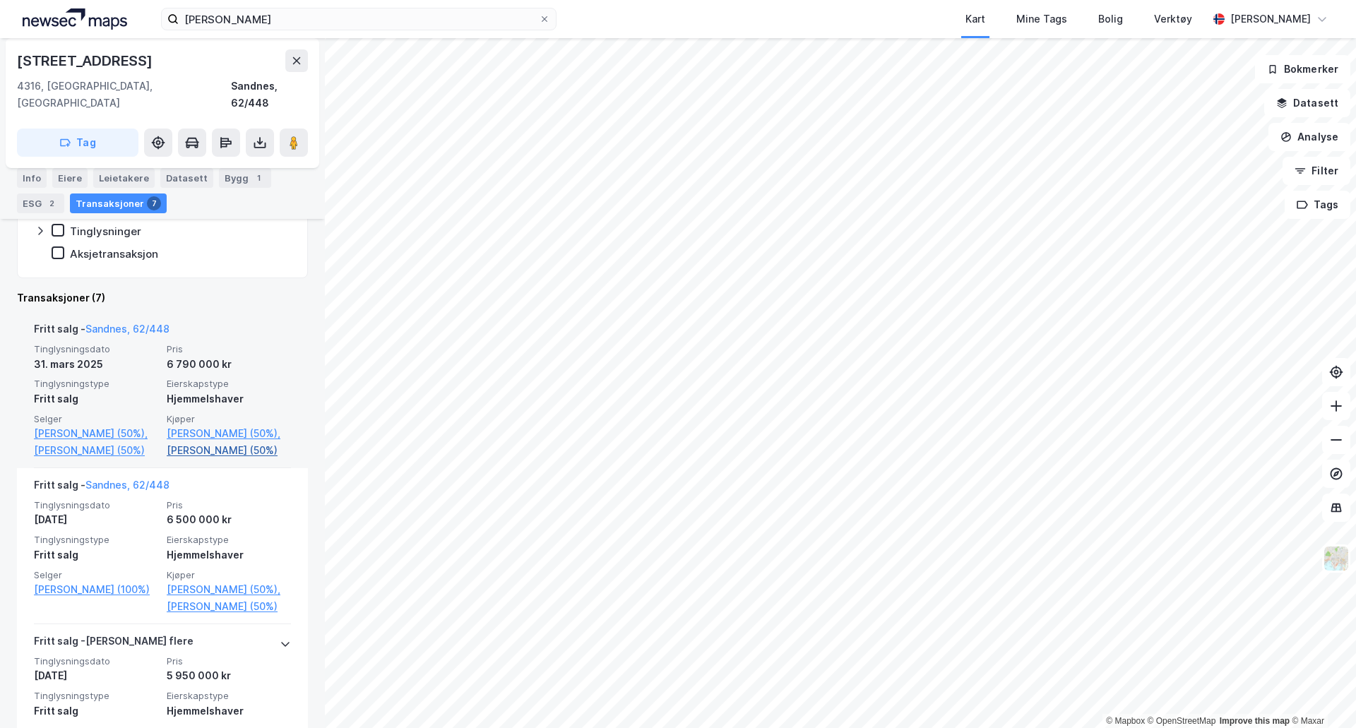
scroll to position [282, 0]
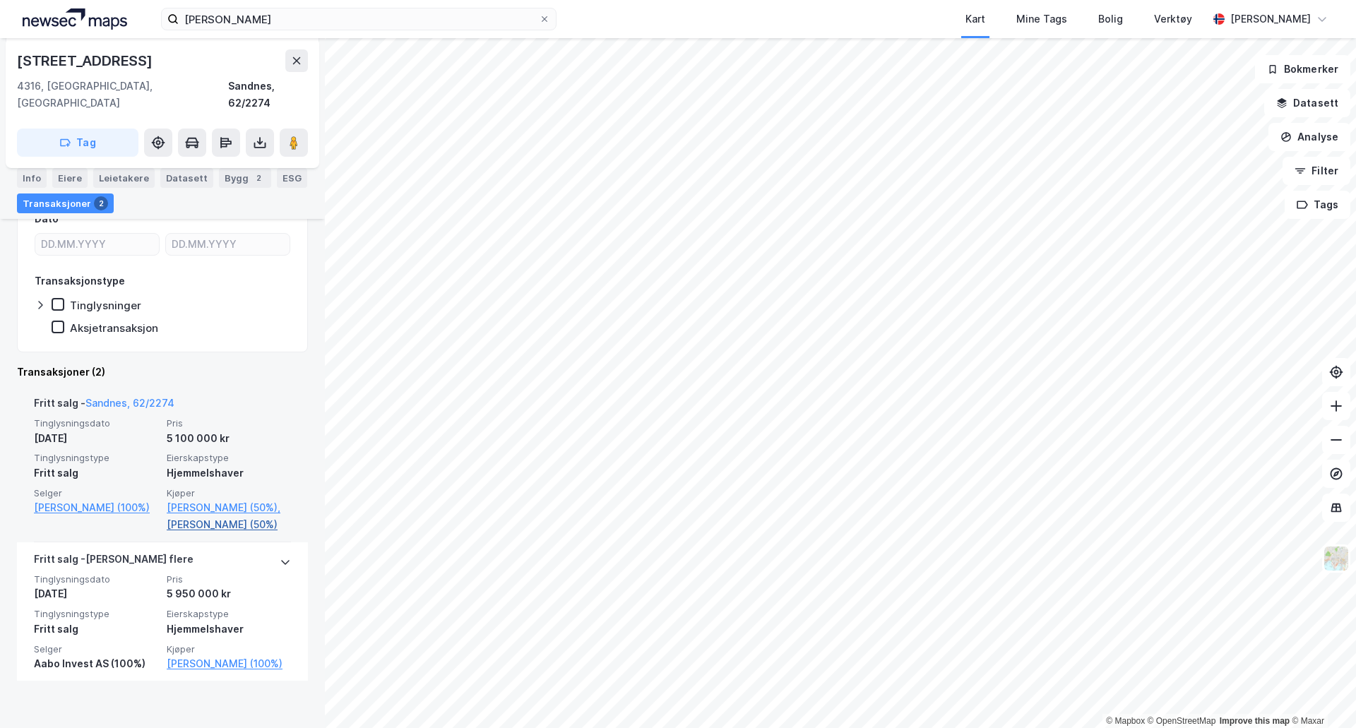
scroll to position [227, 0]
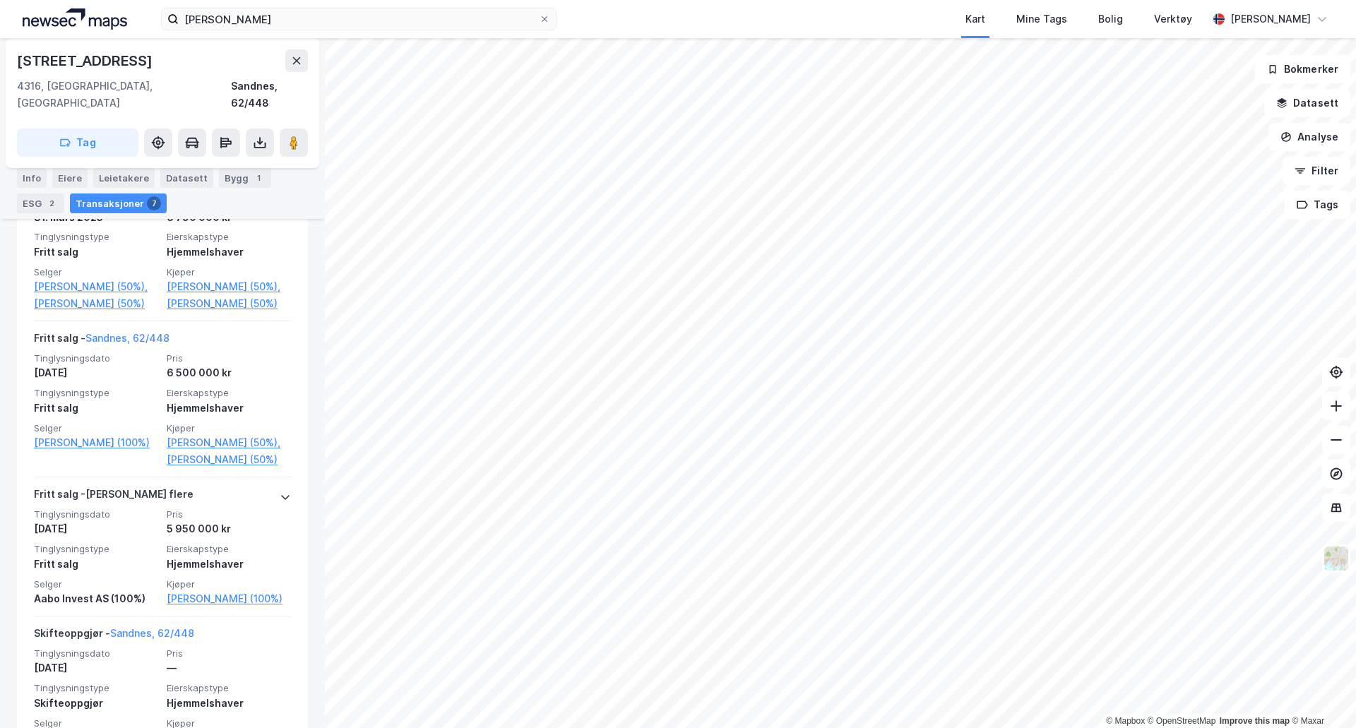
scroll to position [424, 0]
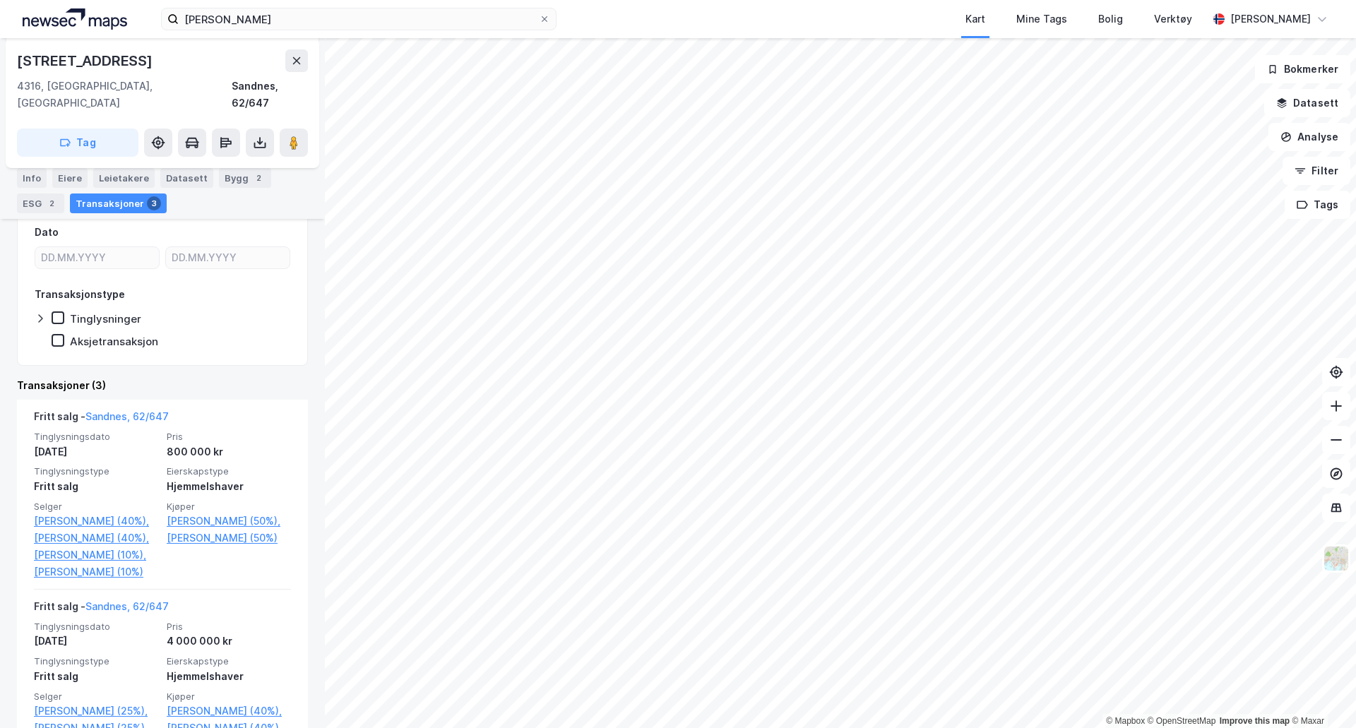
scroll to position [212, 0]
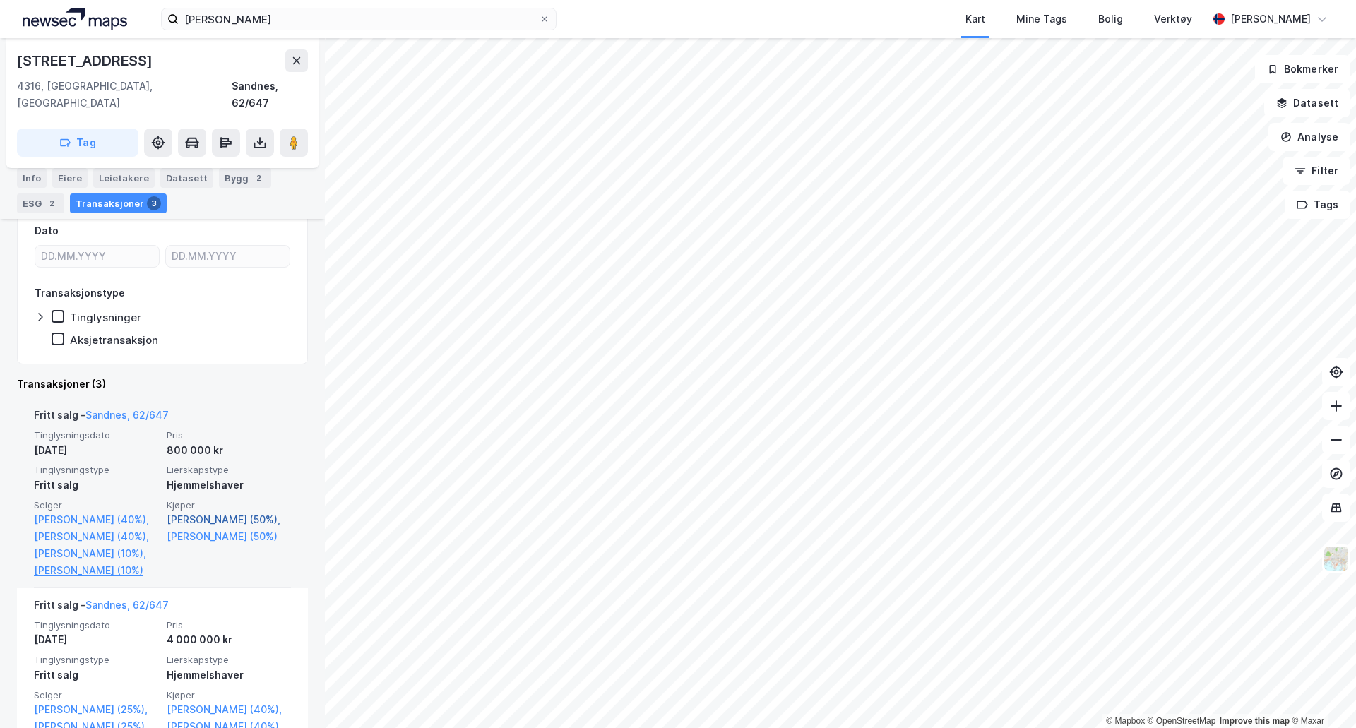
click at [239, 511] on link "Krogh Henning Selseth (50%)," at bounding box center [229, 519] width 124 height 17
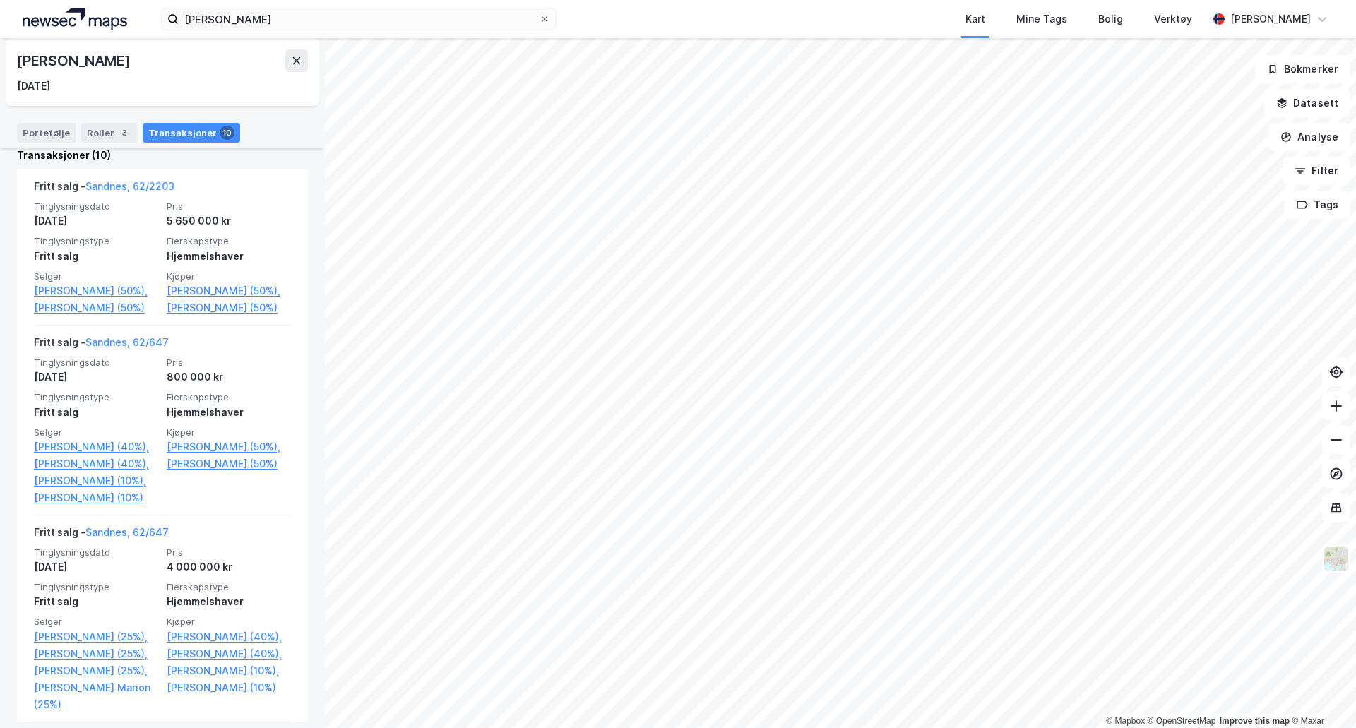
scroll to position [565, 0]
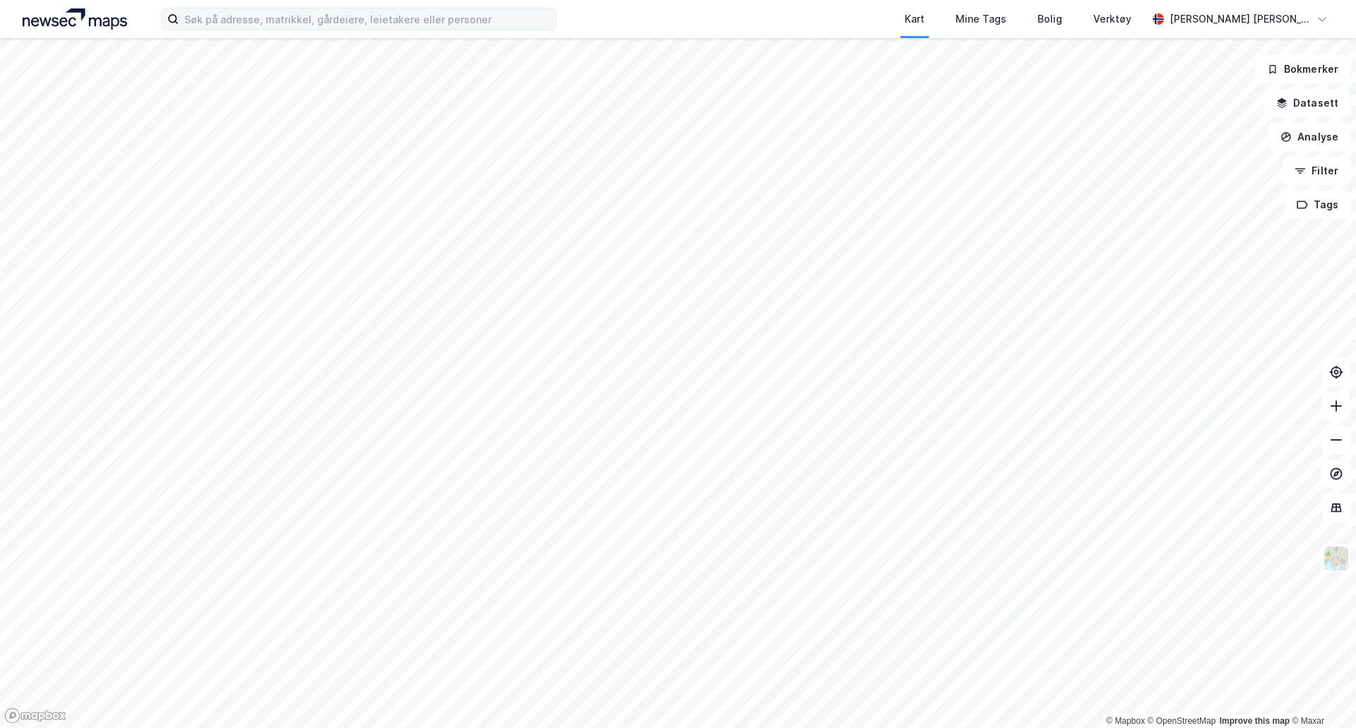
click at [177, 18] on icon at bounding box center [172, 18] width 11 height 11
click at [179, 18] on input at bounding box center [367, 18] width 377 height 21
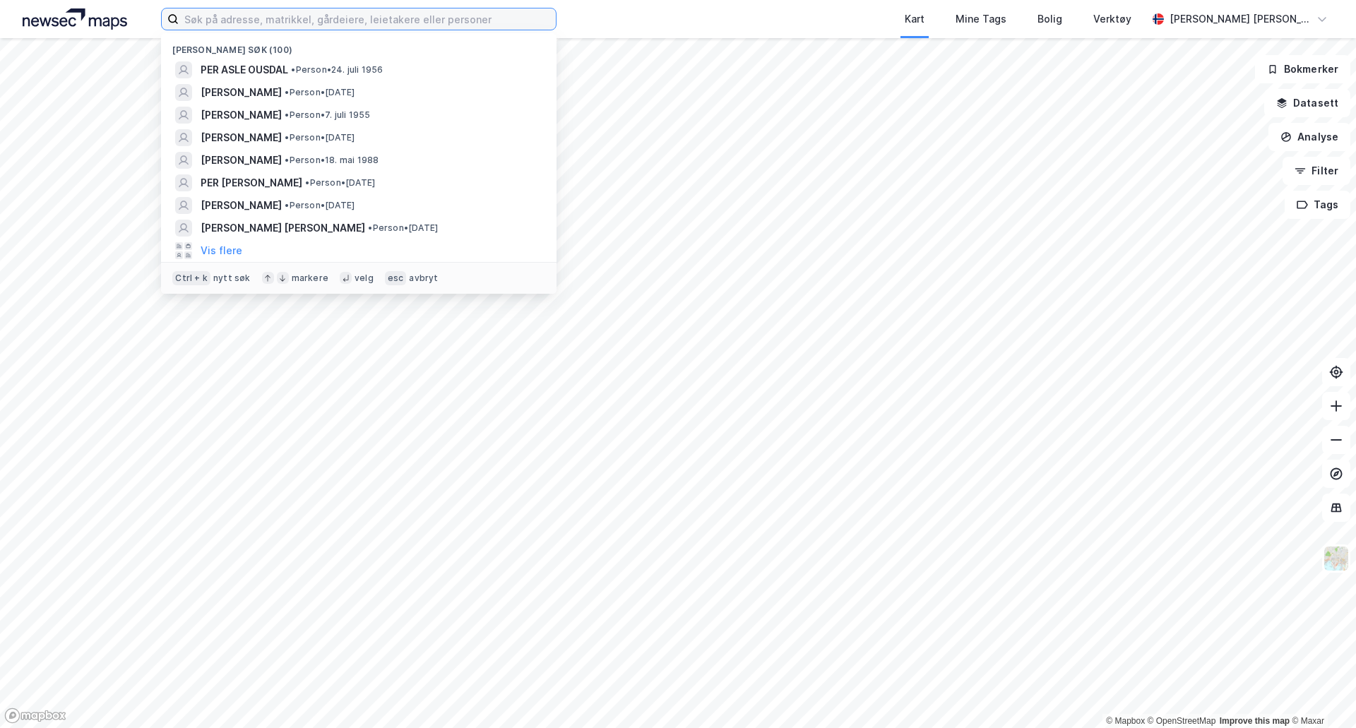
click at [205, 18] on input at bounding box center [367, 18] width 377 height 21
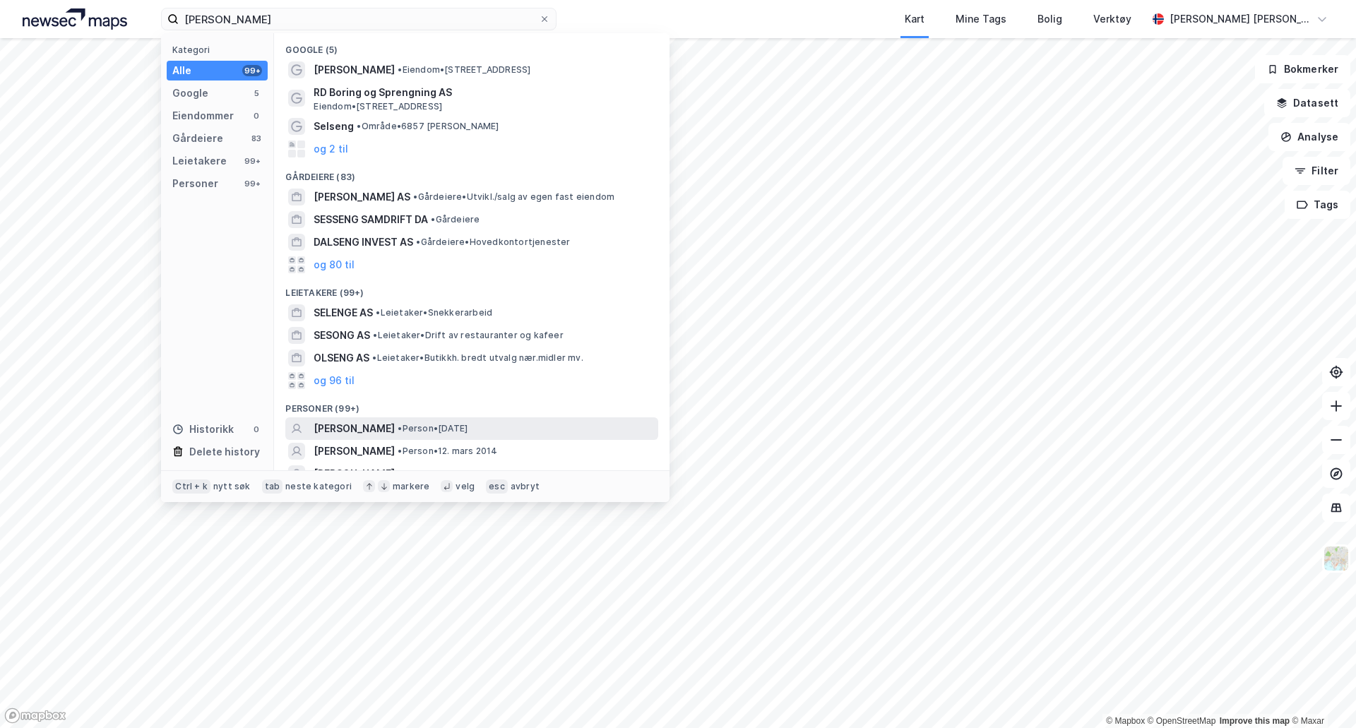
click at [467, 423] on span "• Person • 7. feb. 1990" at bounding box center [433, 428] width 70 height 11
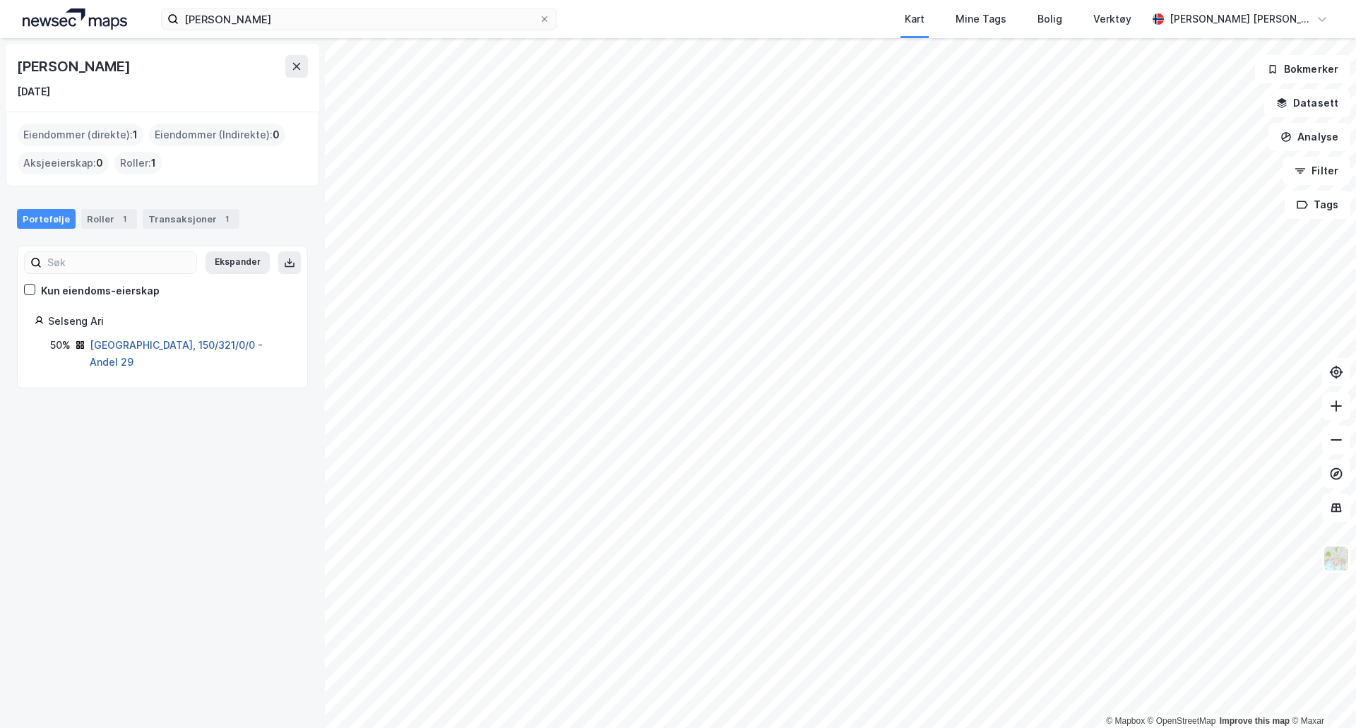
click at [213, 345] on link "Kristiansand, 150/321/0/0 - Andel 29" at bounding box center [176, 353] width 173 height 29
click at [159, 219] on div "Transaksjoner 1" at bounding box center [191, 219] width 97 height 20
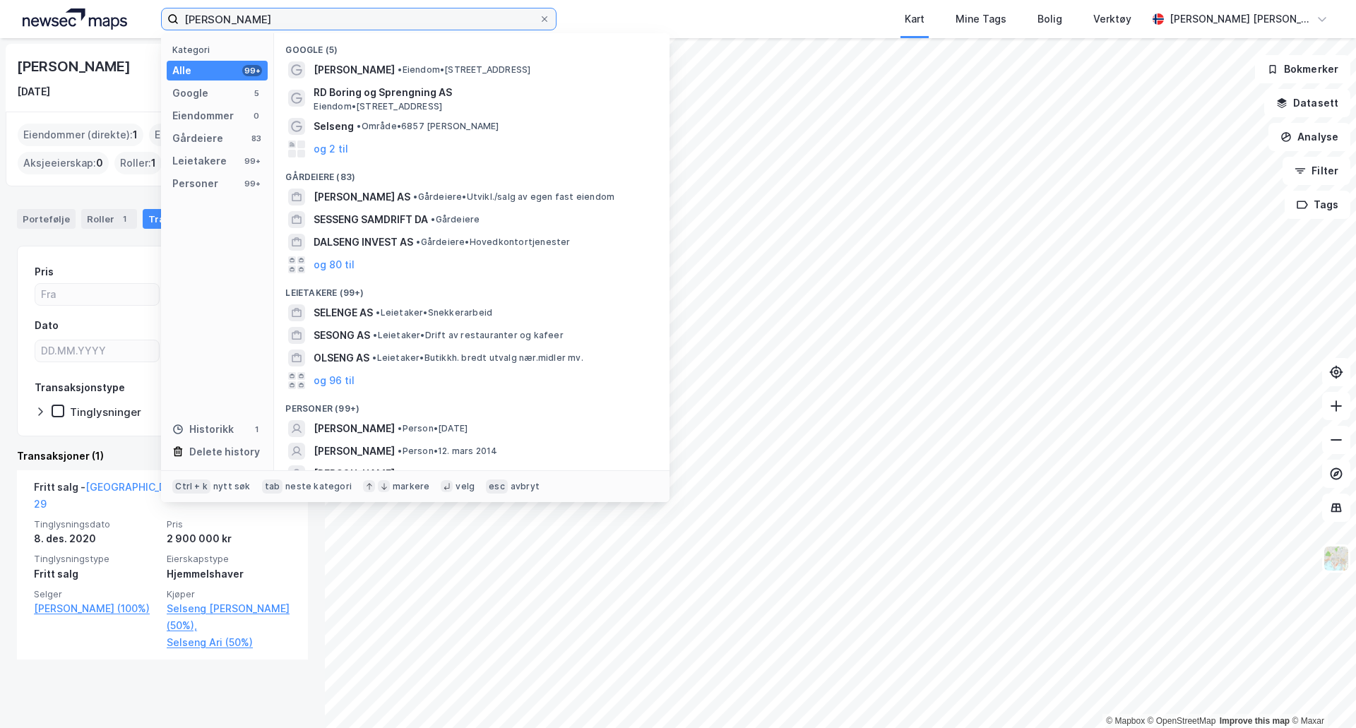
click at [244, 28] on input "ari selseng" at bounding box center [359, 18] width 360 height 21
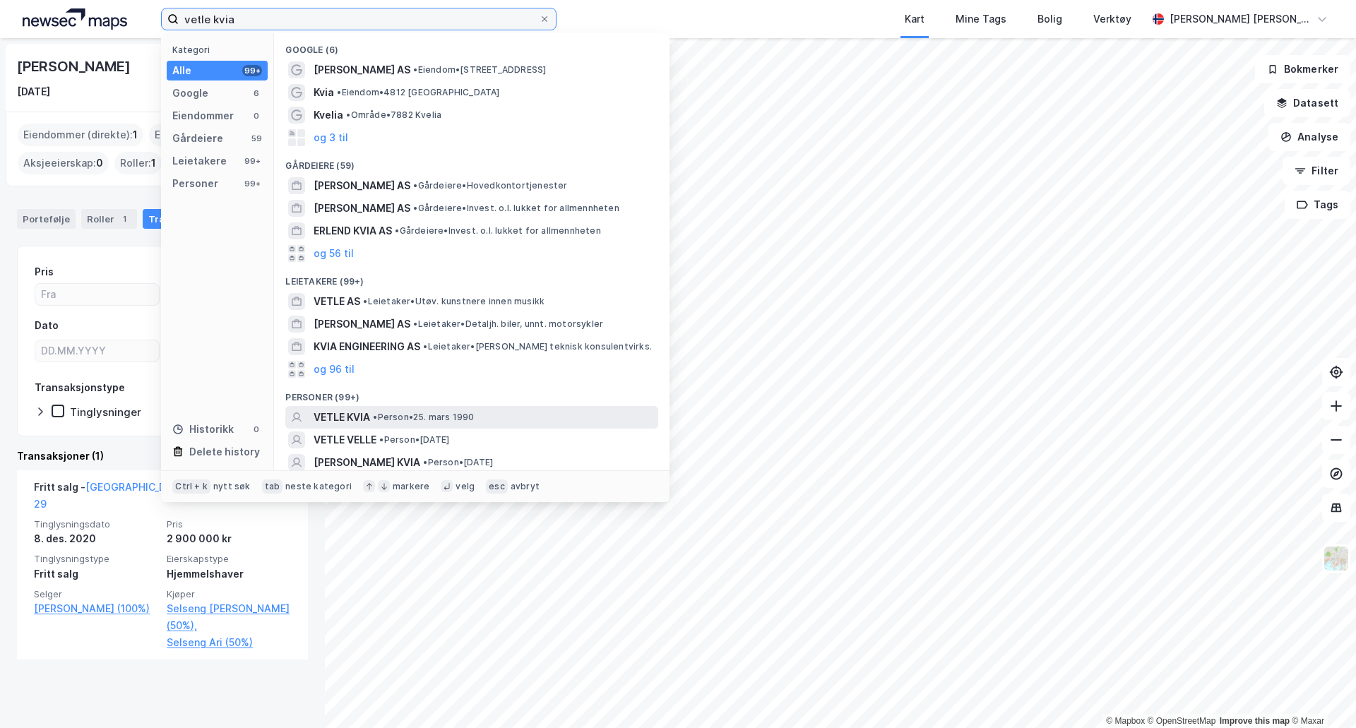
type input "vetle kvia"
click at [439, 412] on span "• Person • 25. mars 1990" at bounding box center [423, 417] width 101 height 11
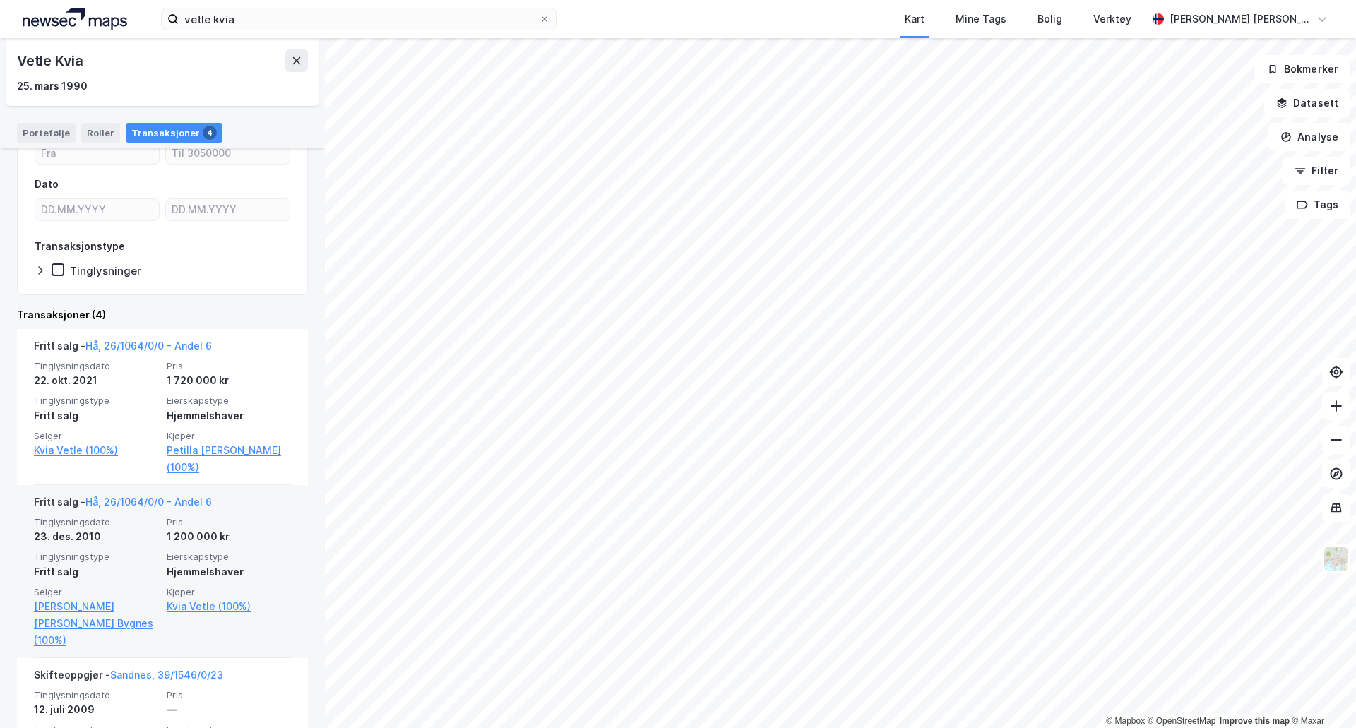
scroll to position [212, 0]
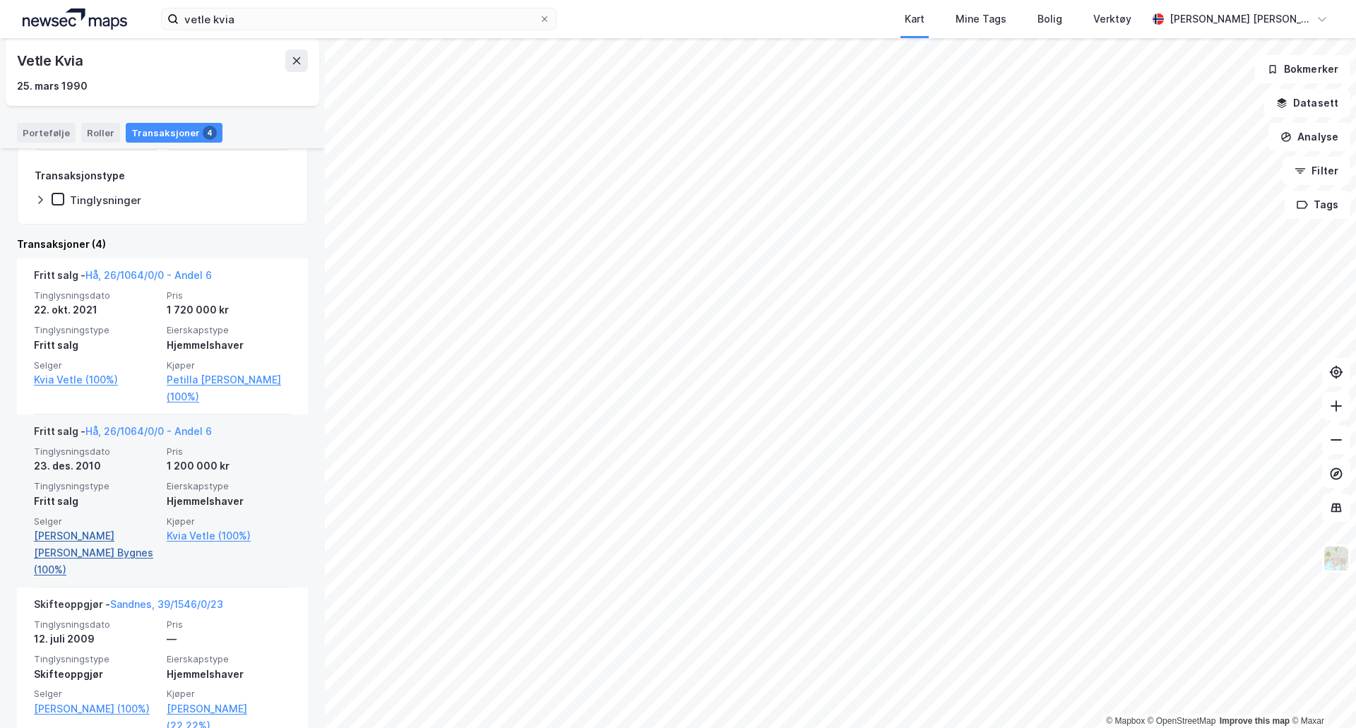
click at [89, 546] on link "Chambers Lisa Jane Bygnes (100%)" at bounding box center [96, 552] width 124 height 51
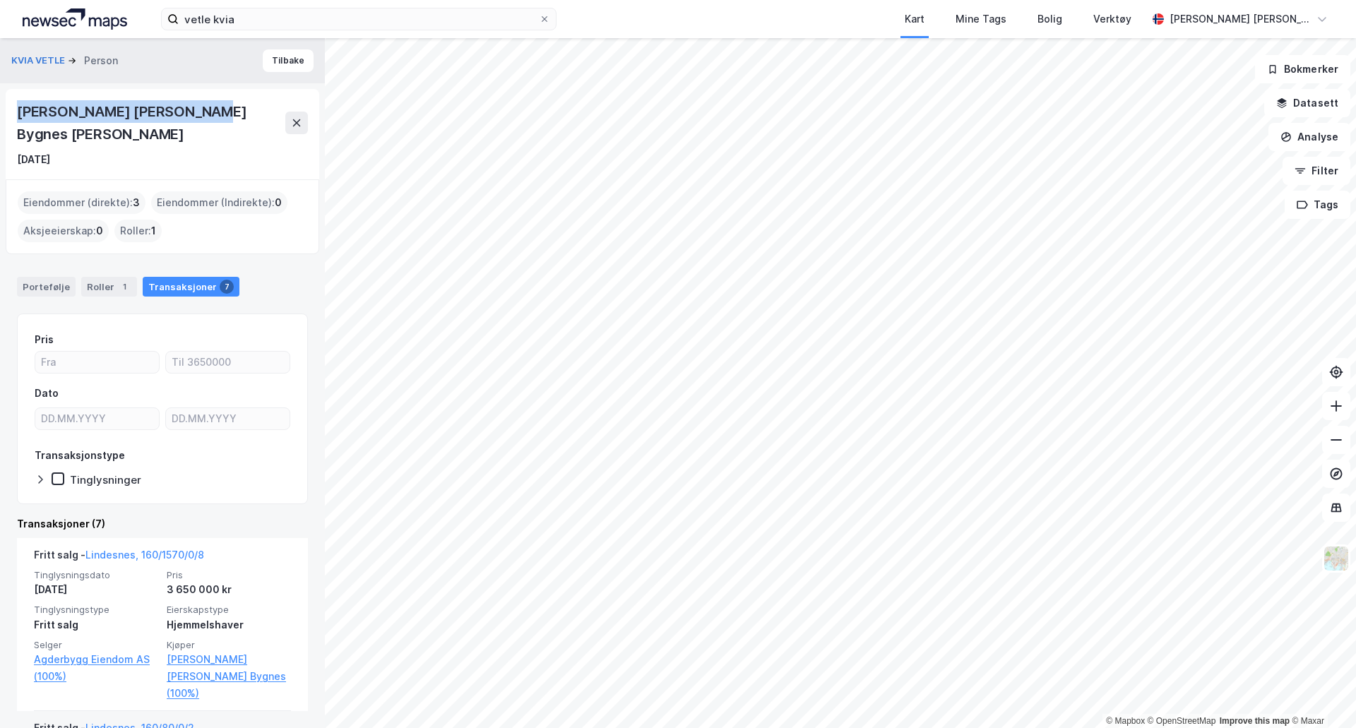
drag, startPoint x: 210, startPoint y: 105, endPoint x: 0, endPoint y: 114, distance: 209.9
click at [0, 114] on div "KVIA VETLE Person Tilbake Lisa Jane Bygnes Chambers 5. feb. 1981 Eiendommer (di…" at bounding box center [162, 383] width 325 height 690
copy div "Lisa Jane Bygnes Chambers"
